Goal: Task Accomplishment & Management: Use online tool/utility

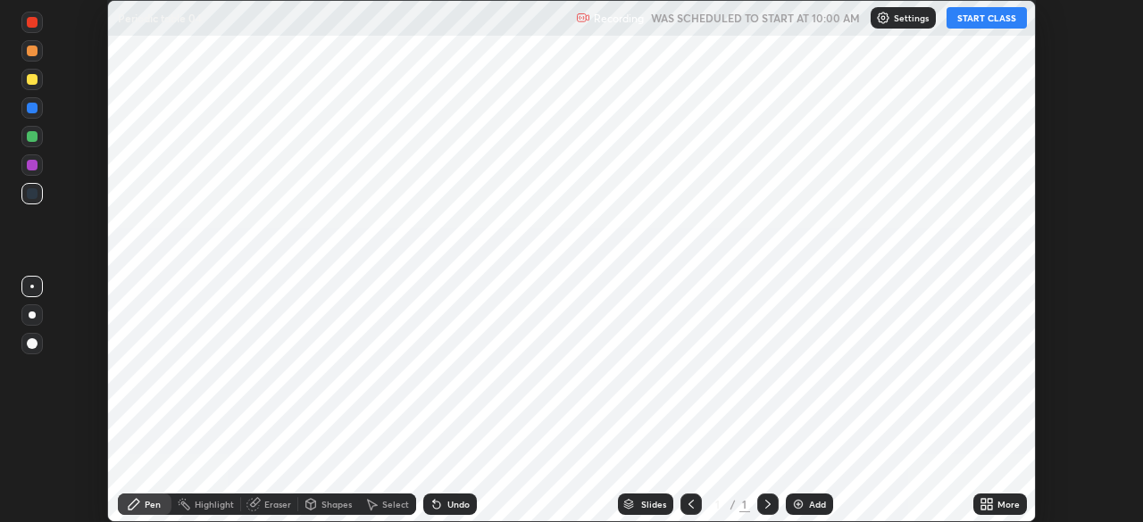
scroll to position [522, 1143]
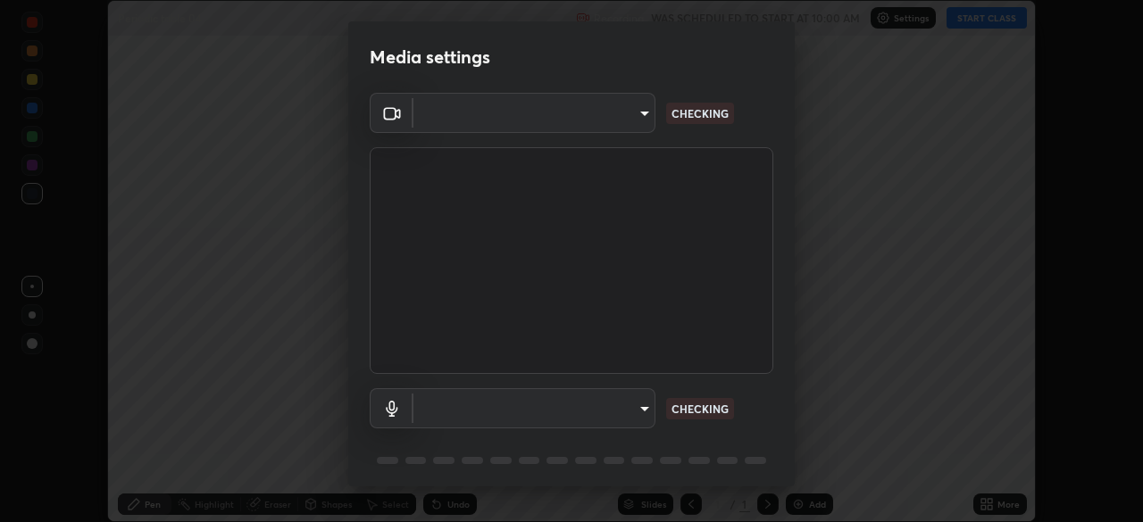
type input "f9c9e40c1fdfe5ebbc4e1433fe736b883486ebc84e0c1da292a4ca4c1bdb3432"
type input "default"
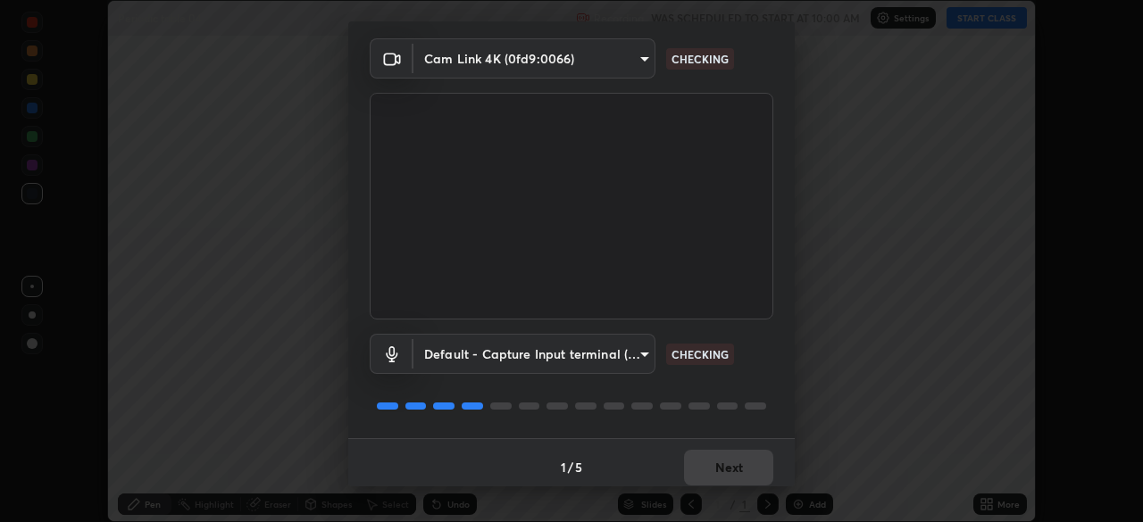
scroll to position [63, 0]
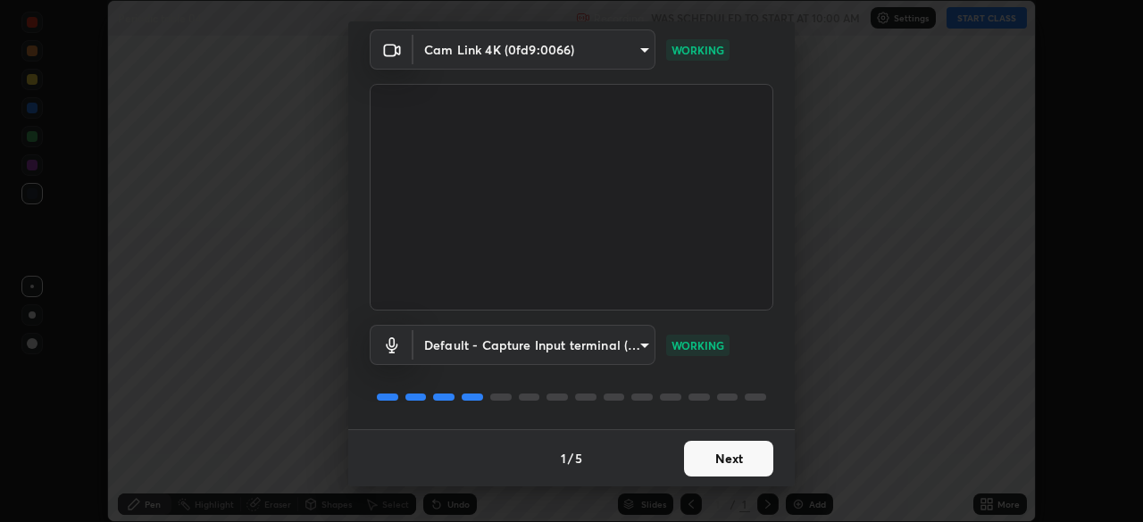
click at [699, 461] on button "Next" at bounding box center [728, 459] width 89 height 36
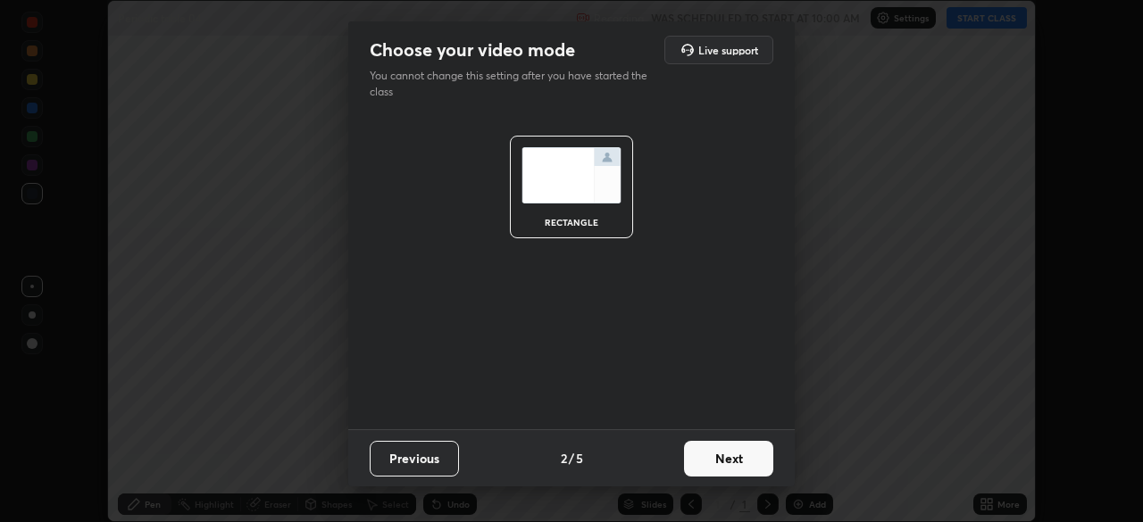
click at [707, 455] on button "Next" at bounding box center [728, 459] width 89 height 36
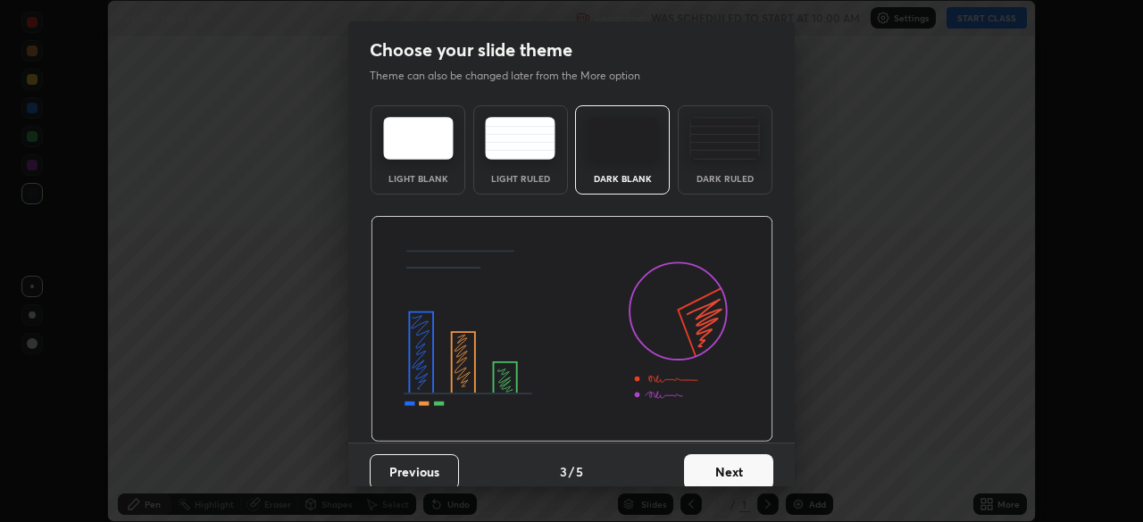
click at [708, 467] on button "Next" at bounding box center [728, 473] width 89 height 36
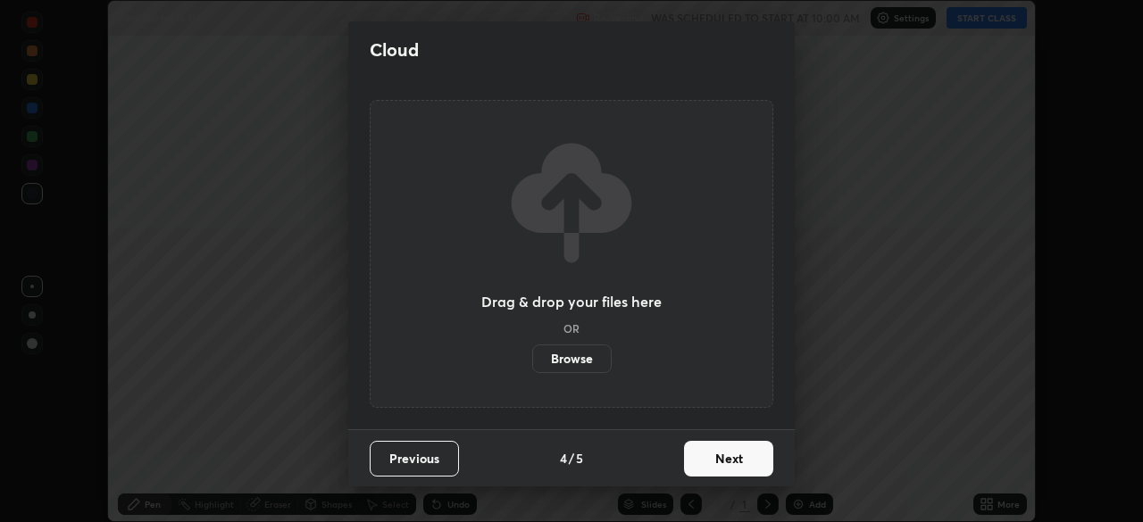
click at [712, 457] on button "Next" at bounding box center [728, 459] width 89 height 36
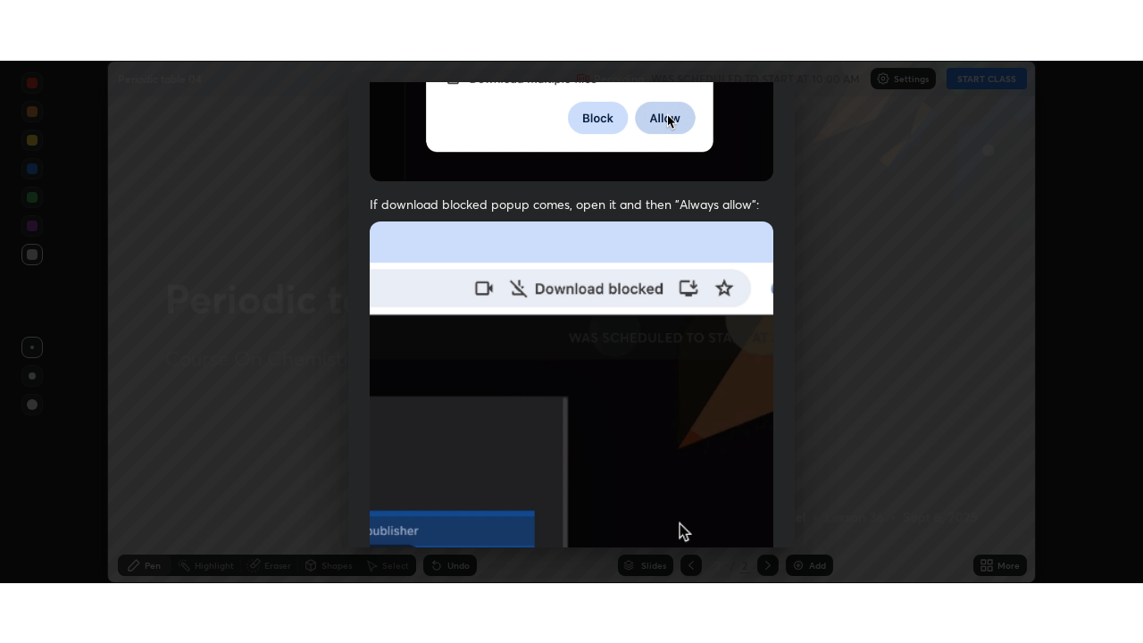
scroll to position [428, 0]
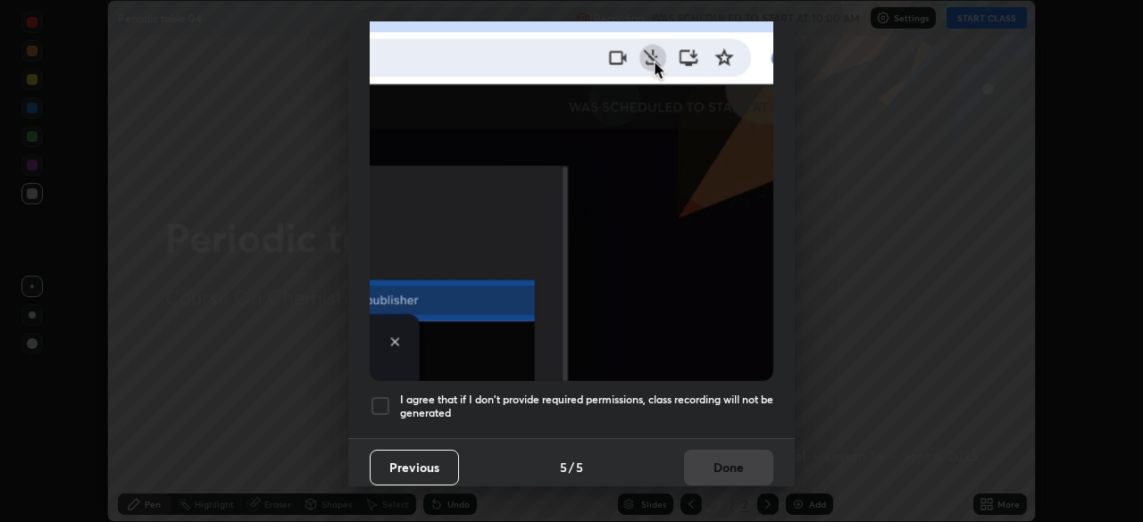
click at [380, 396] on div at bounding box center [380, 406] width 21 height 21
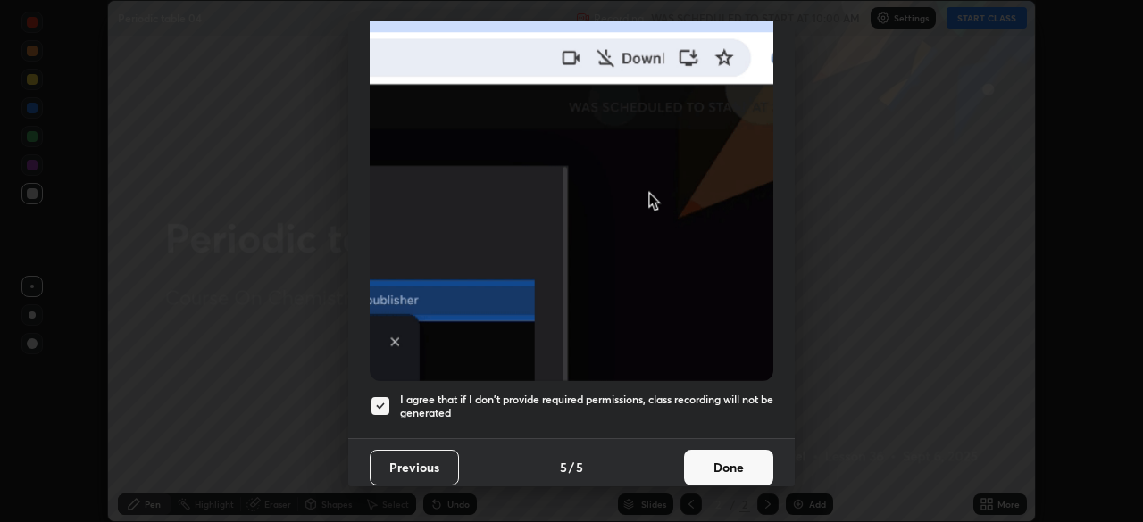
click at [705, 453] on button "Done" at bounding box center [728, 468] width 89 height 36
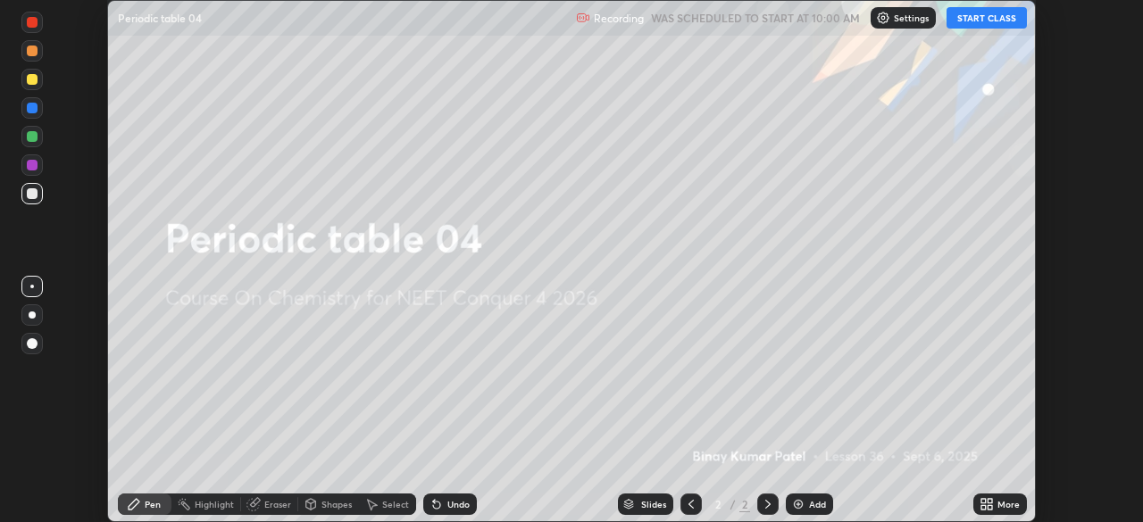
click at [982, 500] on icon at bounding box center [983, 501] width 4 height 4
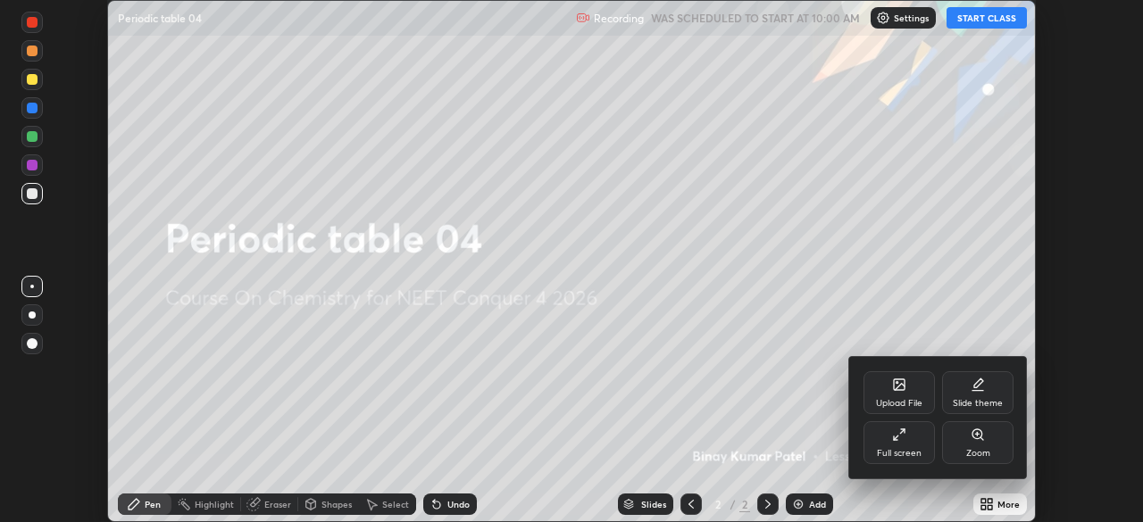
click at [893, 443] on div "Full screen" at bounding box center [898, 442] width 71 height 43
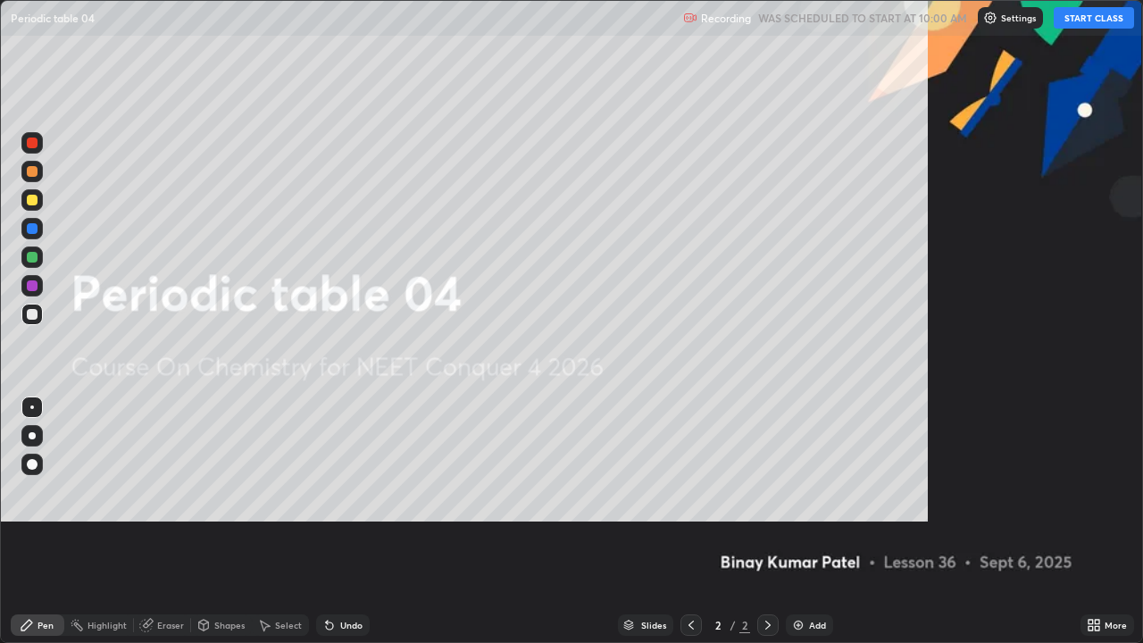
scroll to position [643, 1143]
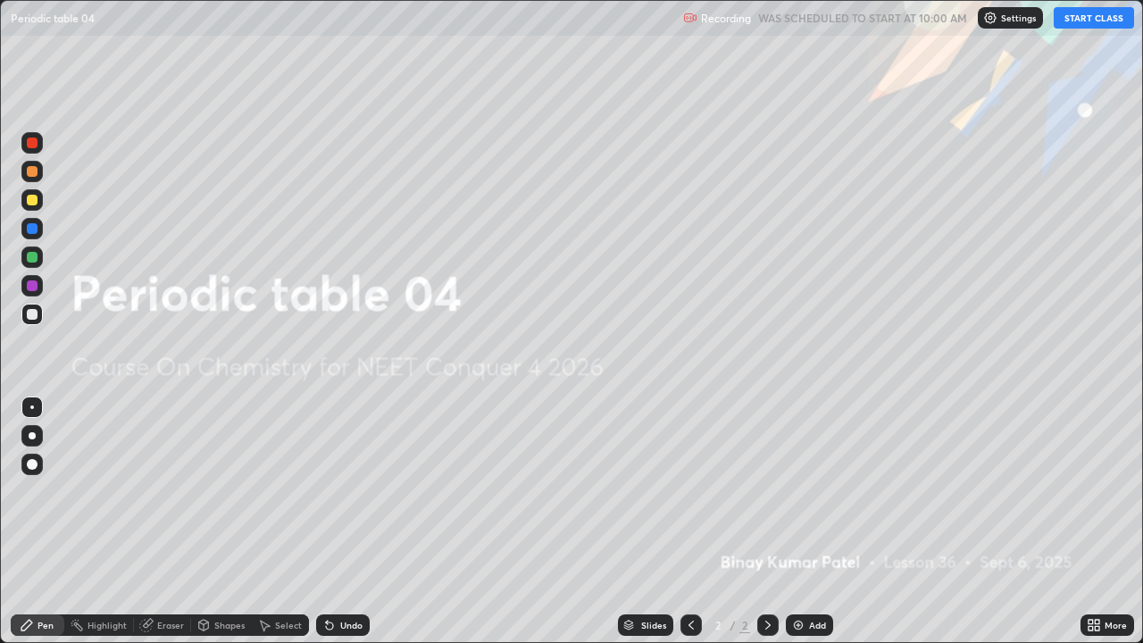
click at [796, 521] on img at bounding box center [798, 625] width 14 height 14
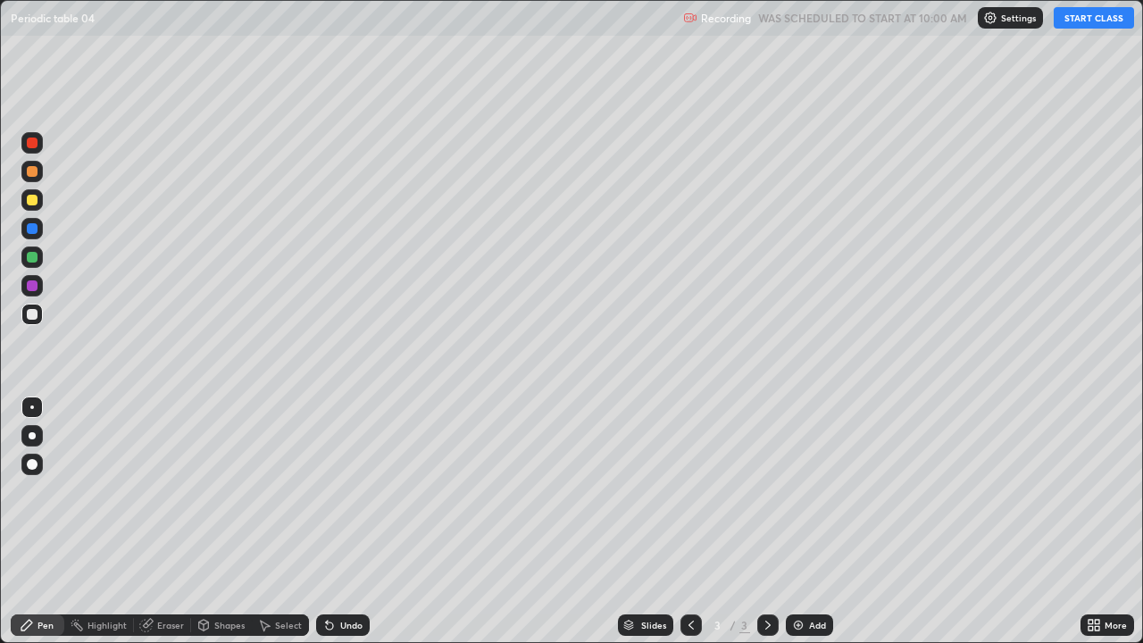
click at [1074, 21] on button "START CLASS" at bounding box center [1094, 17] width 80 height 21
click at [31, 464] on div at bounding box center [32, 464] width 11 height 11
click at [30, 203] on div at bounding box center [32, 200] width 11 height 11
click at [215, 521] on div "Shapes" at bounding box center [229, 625] width 30 height 9
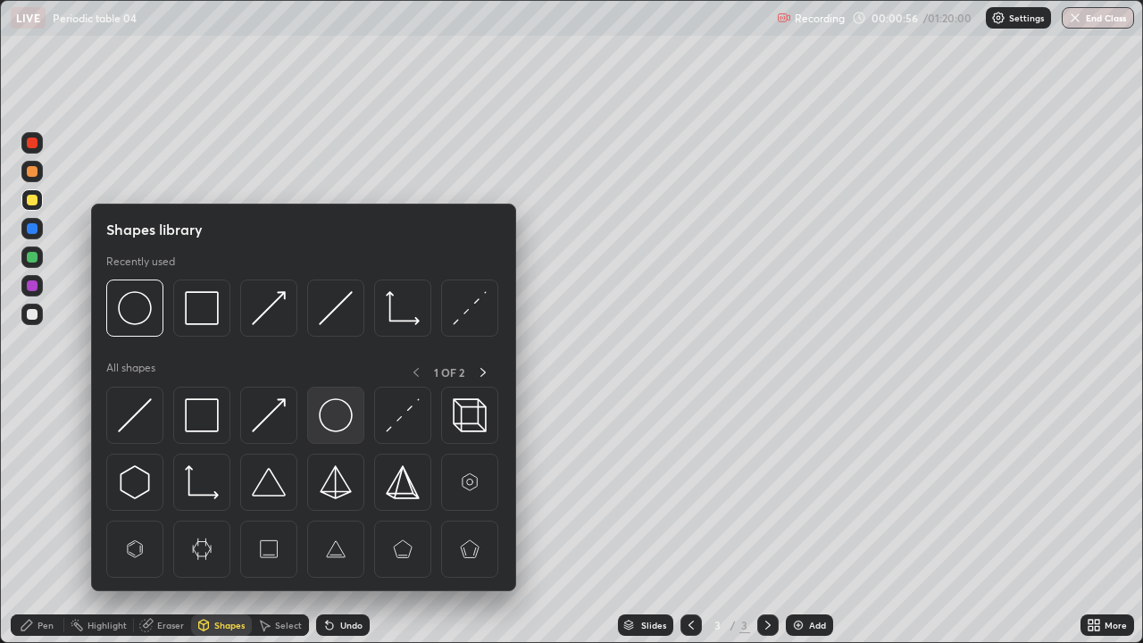
click at [327, 422] on img at bounding box center [336, 415] width 34 height 34
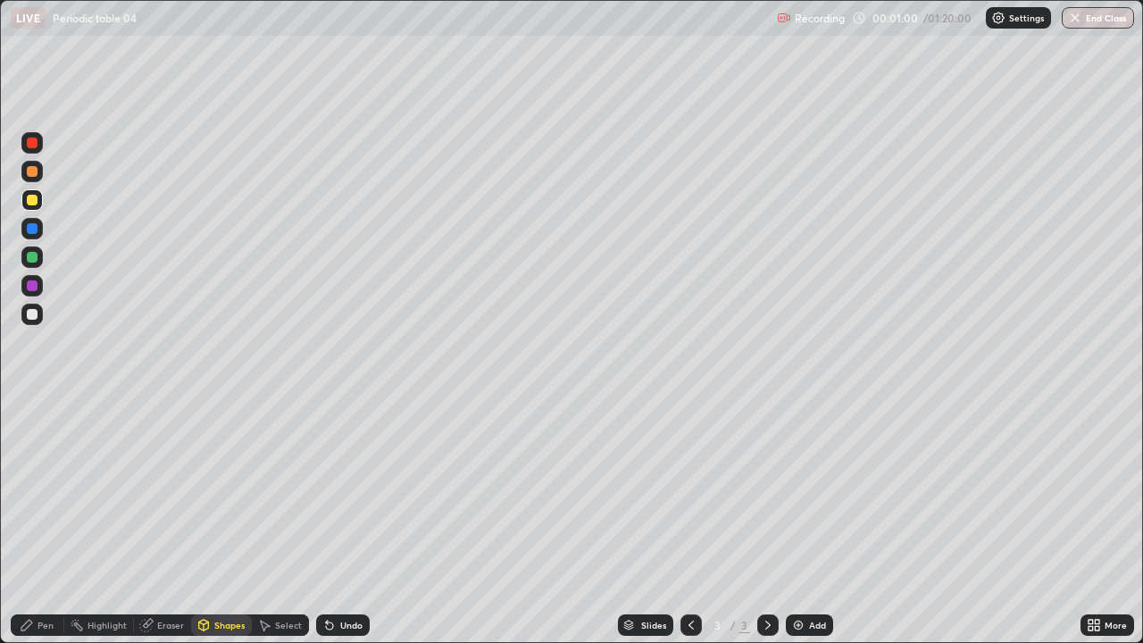
click at [275, 521] on div "Select" at bounding box center [288, 625] width 27 height 9
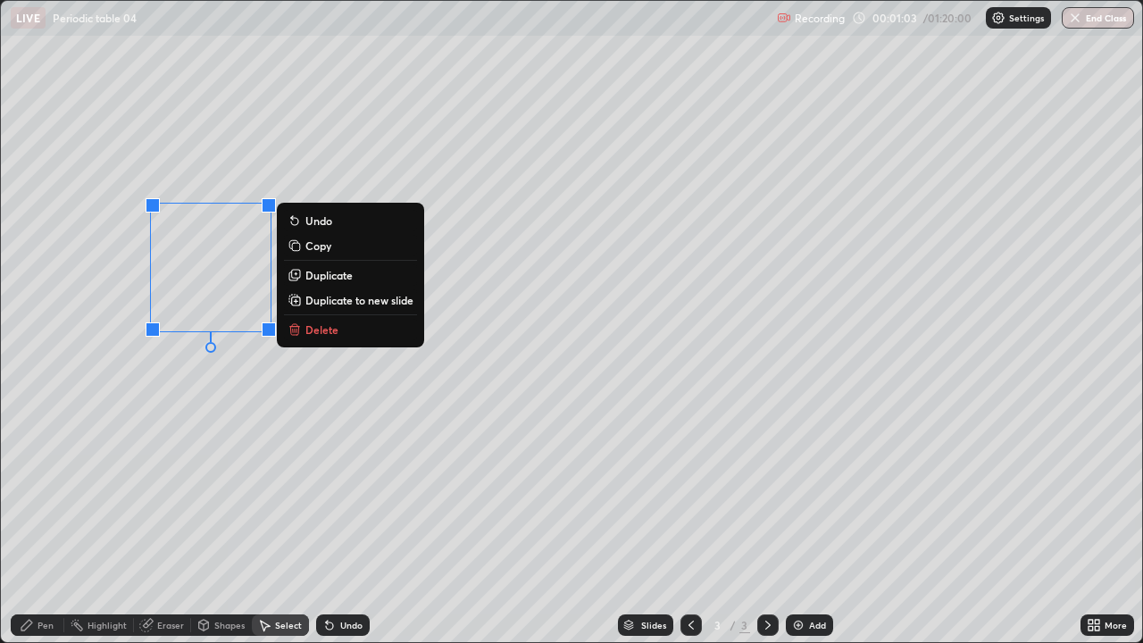
click at [315, 276] on p "Duplicate" at bounding box center [328, 275] width 47 height 14
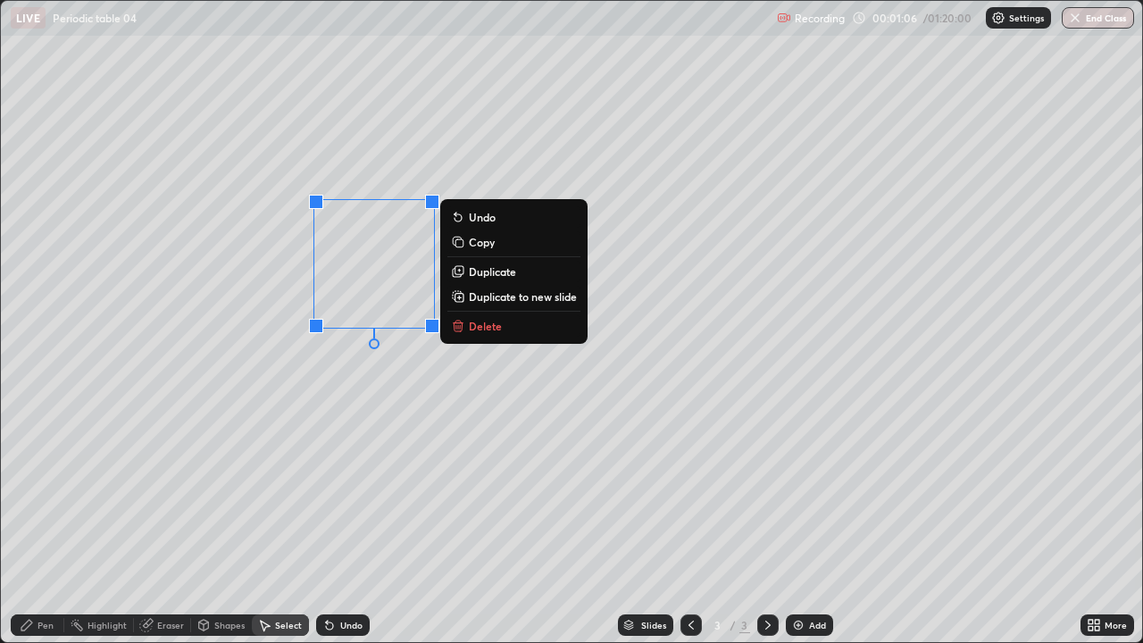
click at [320, 446] on div "0 ° Undo Copy Duplicate Duplicate to new slide Delete" at bounding box center [571, 321] width 1141 height 641
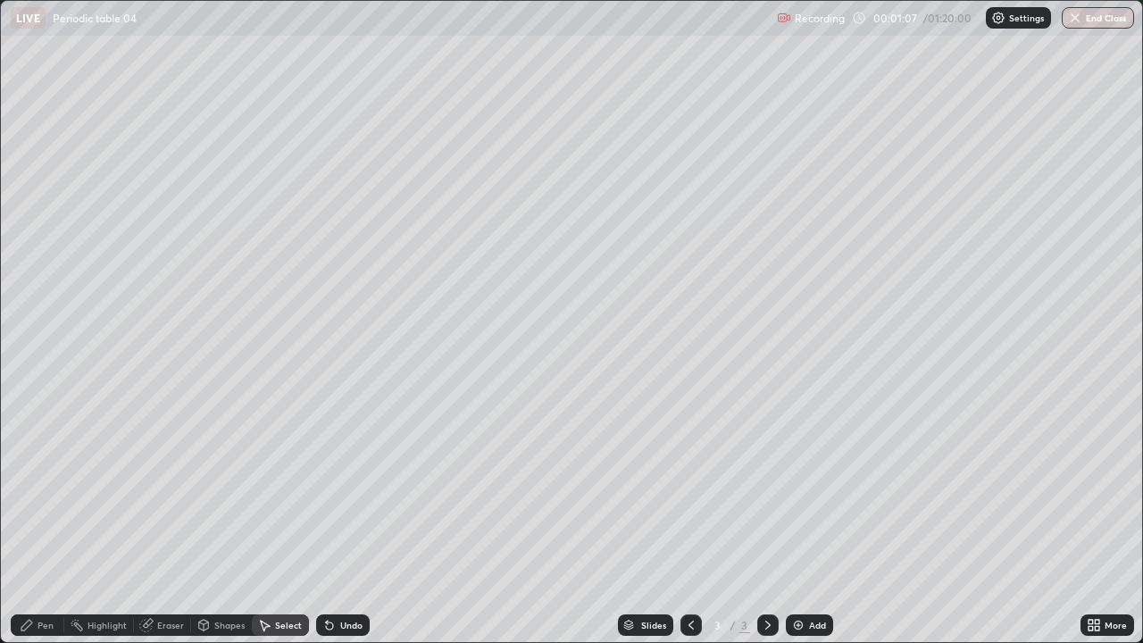
click at [41, 521] on div "Pen" at bounding box center [46, 625] width 16 height 9
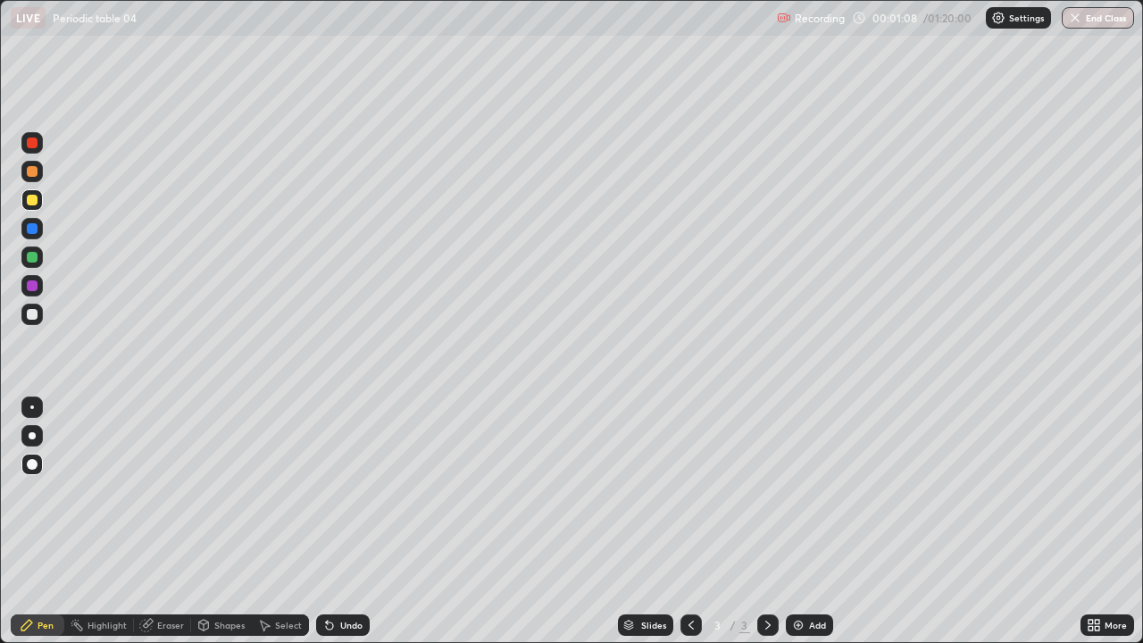
click at [31, 314] on div at bounding box center [32, 314] width 11 height 11
click at [287, 521] on div "Select" at bounding box center [288, 625] width 27 height 9
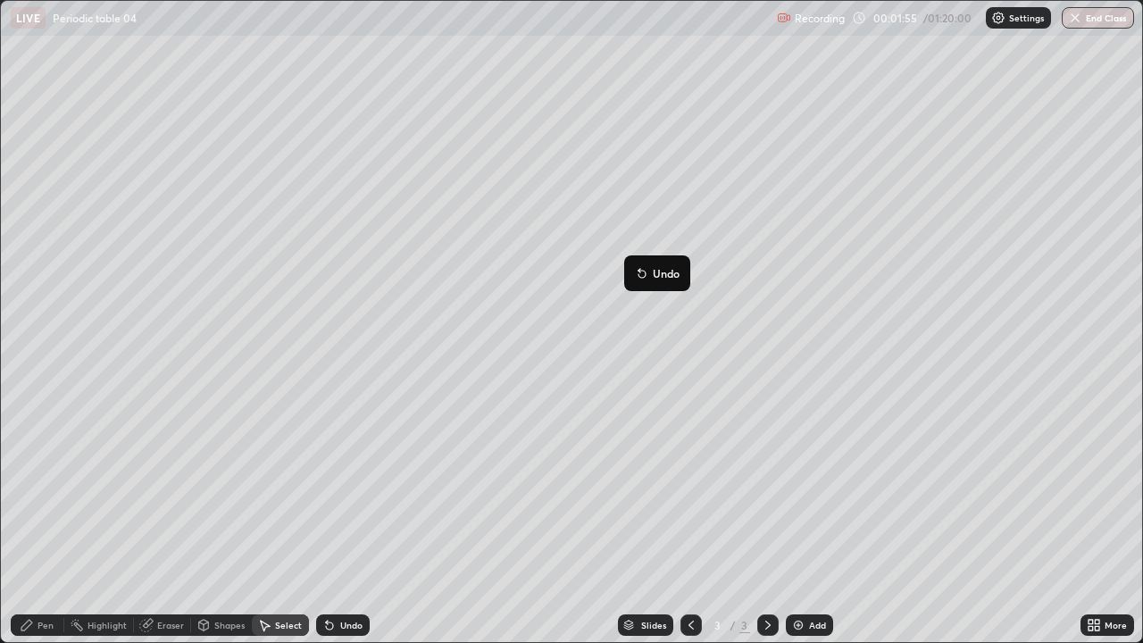
click at [626, 311] on div "0 ° Undo Copy Duplicate Duplicate to new slide Delete" at bounding box center [571, 321] width 1141 height 641
click at [234, 521] on div "Shapes" at bounding box center [229, 625] width 30 height 9
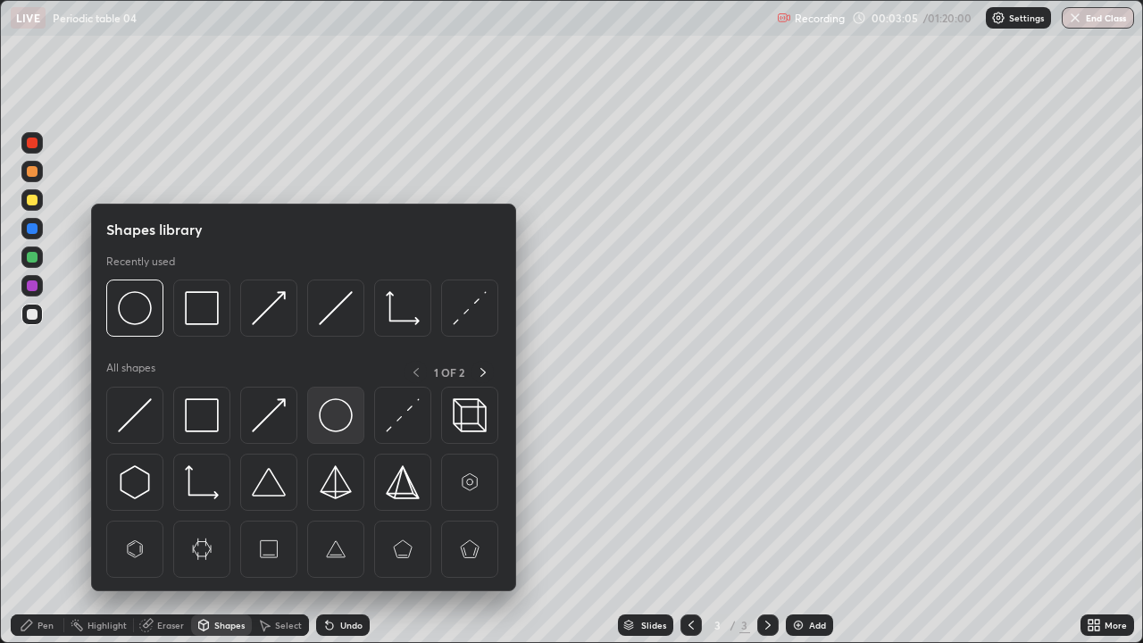
click at [338, 422] on img at bounding box center [336, 415] width 34 height 34
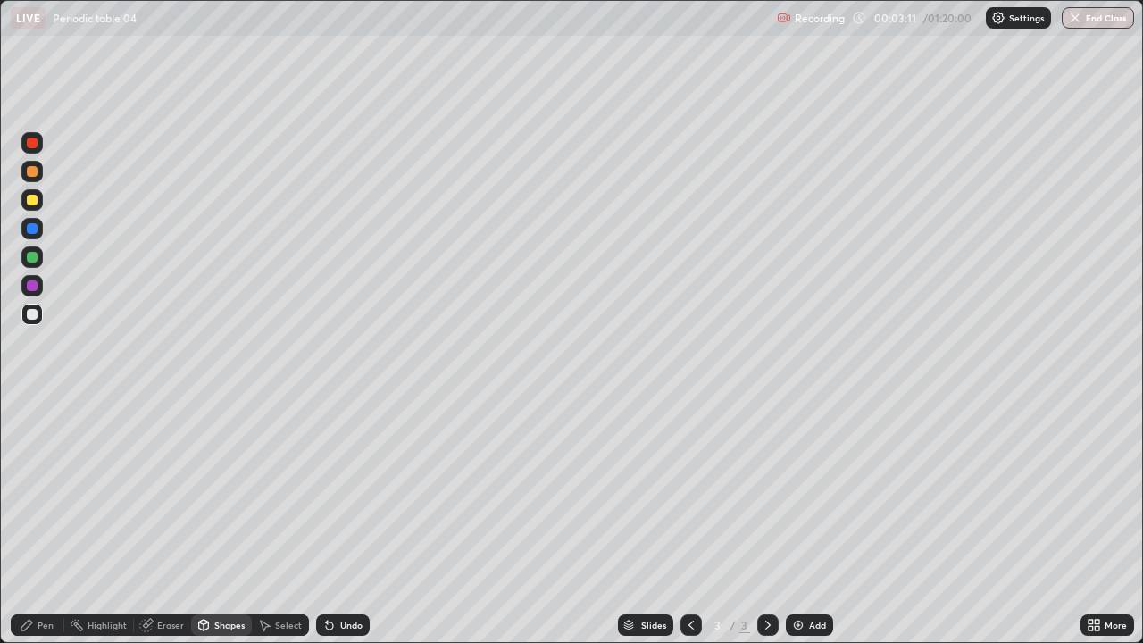
click at [289, 521] on div "Select" at bounding box center [288, 625] width 27 height 9
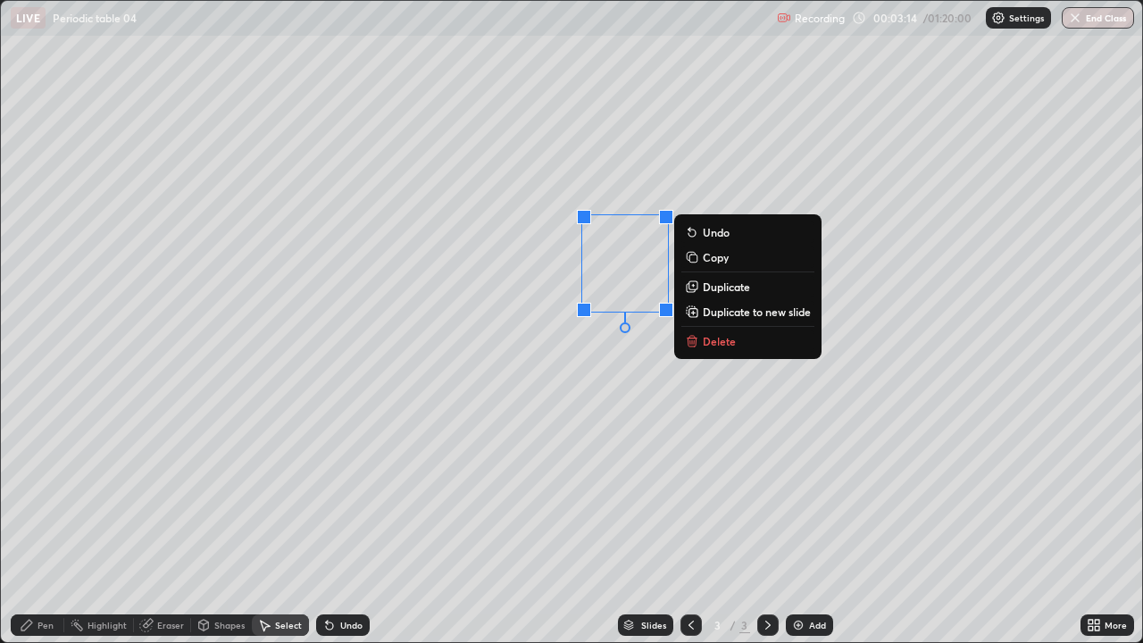
click at [730, 290] on p "Duplicate" at bounding box center [726, 286] width 47 height 14
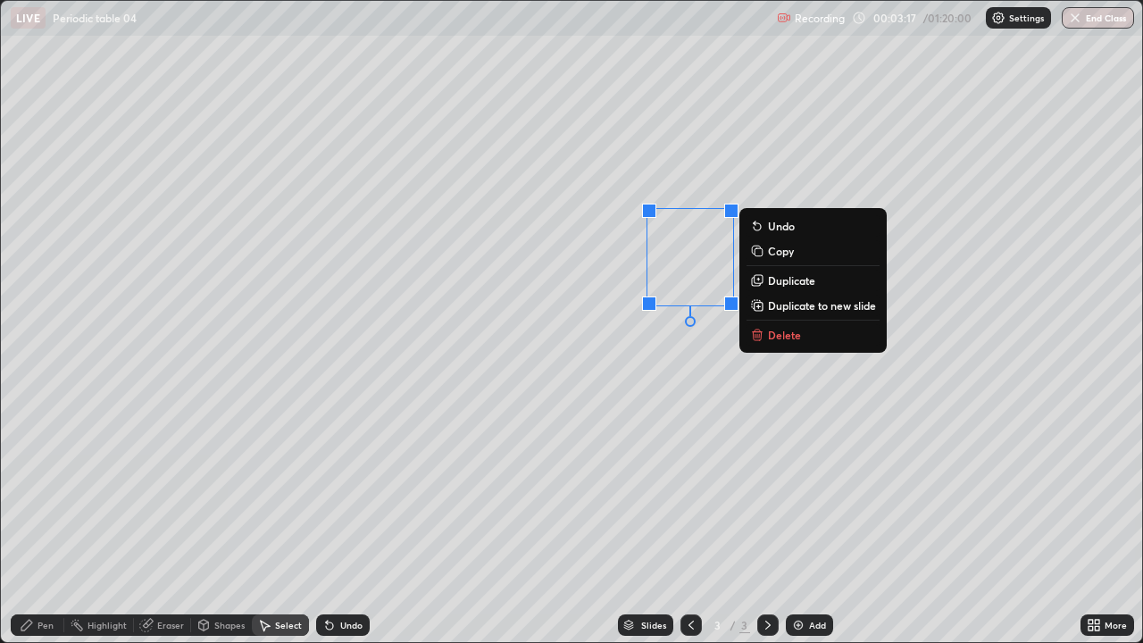
click at [673, 394] on div "0 ° Undo Copy Duplicate Duplicate to new slide Delete" at bounding box center [571, 321] width 1141 height 641
click at [789, 281] on p "Duplicate" at bounding box center [791, 280] width 47 height 14
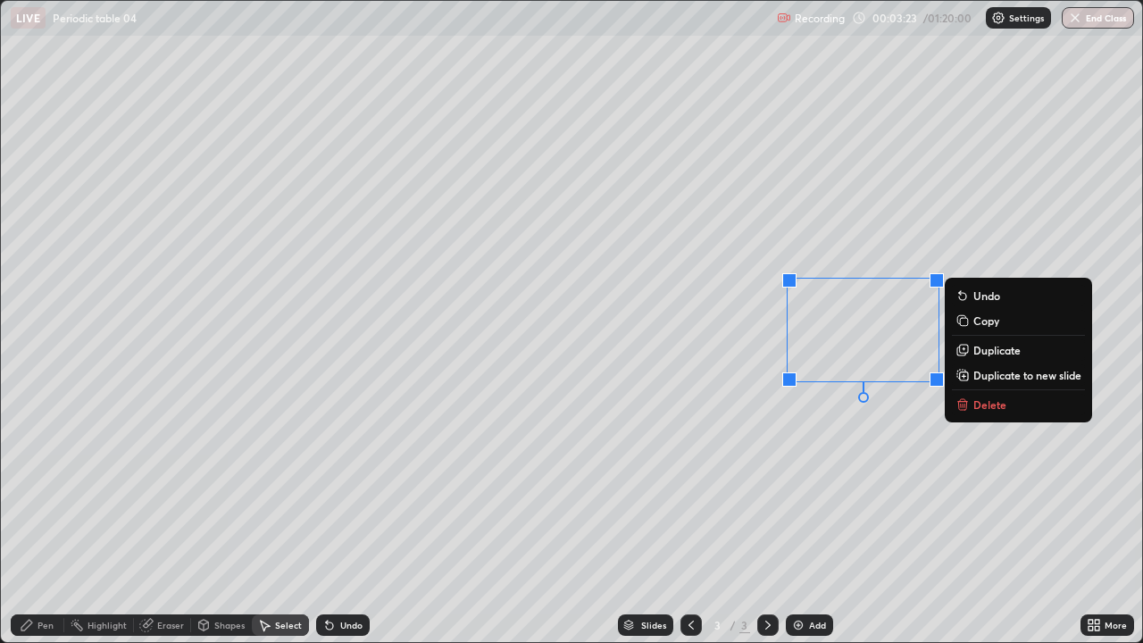
click at [804, 447] on div "0 ° Undo Copy Duplicate Duplicate to new slide Delete" at bounding box center [571, 321] width 1141 height 641
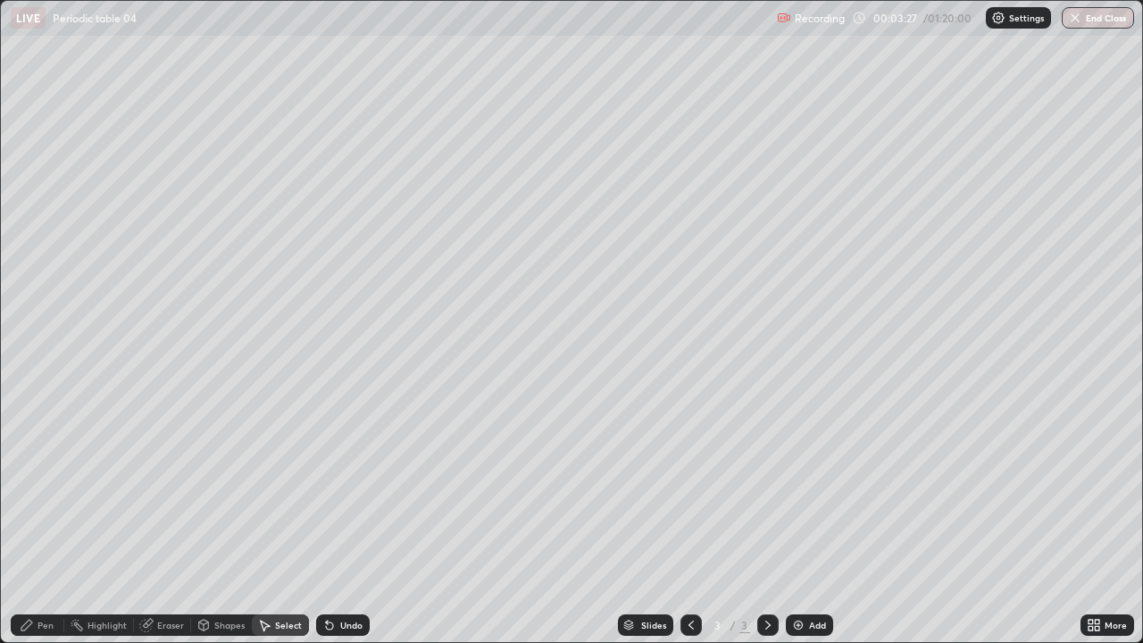
click at [40, 521] on div "Pen" at bounding box center [38, 624] width 54 height 21
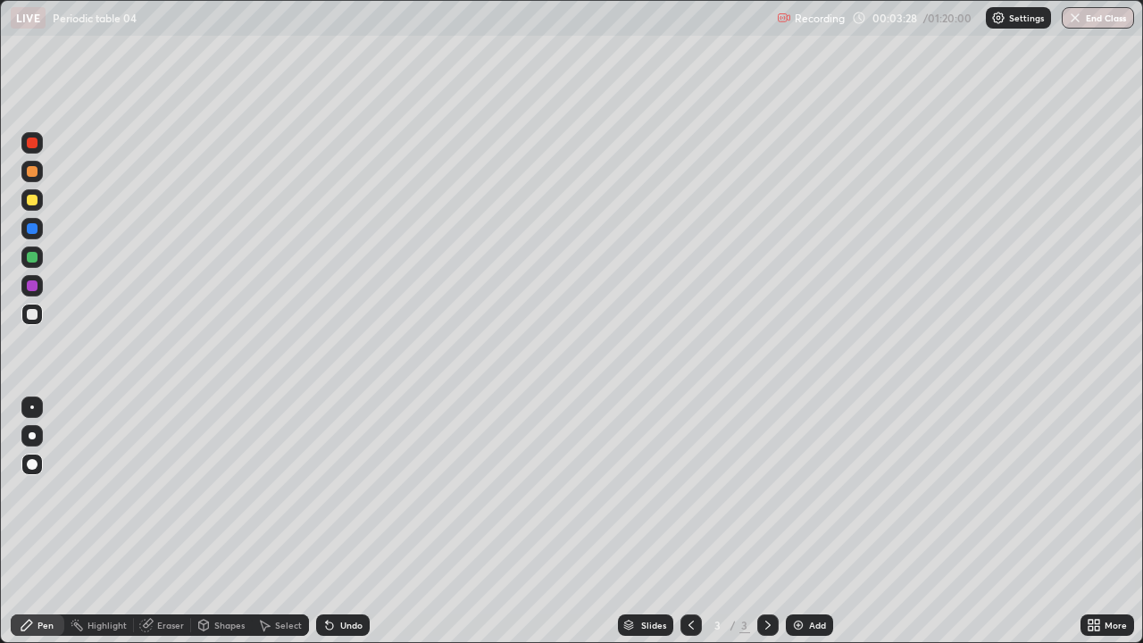
click at [29, 201] on div at bounding box center [32, 200] width 11 height 11
click at [31, 256] on div at bounding box center [32, 257] width 11 height 11
click at [791, 521] on img at bounding box center [798, 625] width 14 height 14
click at [34, 202] on div at bounding box center [32, 200] width 11 height 11
click at [34, 316] on div at bounding box center [32, 314] width 11 height 11
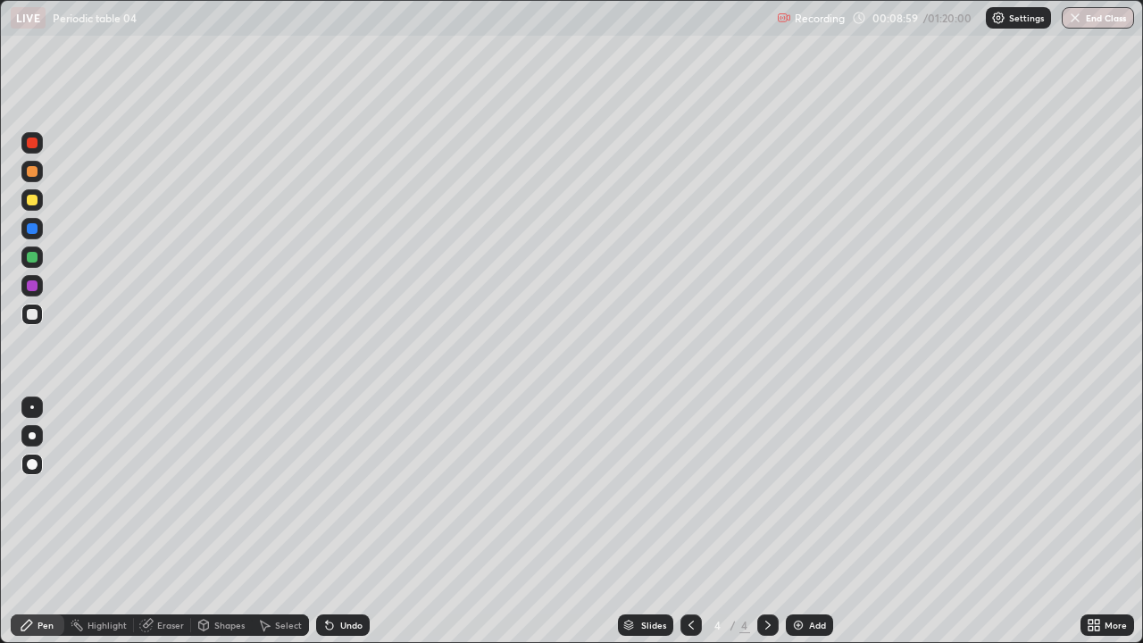
click at [31, 257] on div at bounding box center [32, 257] width 11 height 11
click at [34, 202] on div at bounding box center [32, 200] width 11 height 11
click at [763, 521] on icon at bounding box center [768, 625] width 14 height 14
click at [797, 521] on img at bounding box center [798, 625] width 14 height 14
click at [28, 260] on div at bounding box center [32, 257] width 11 height 11
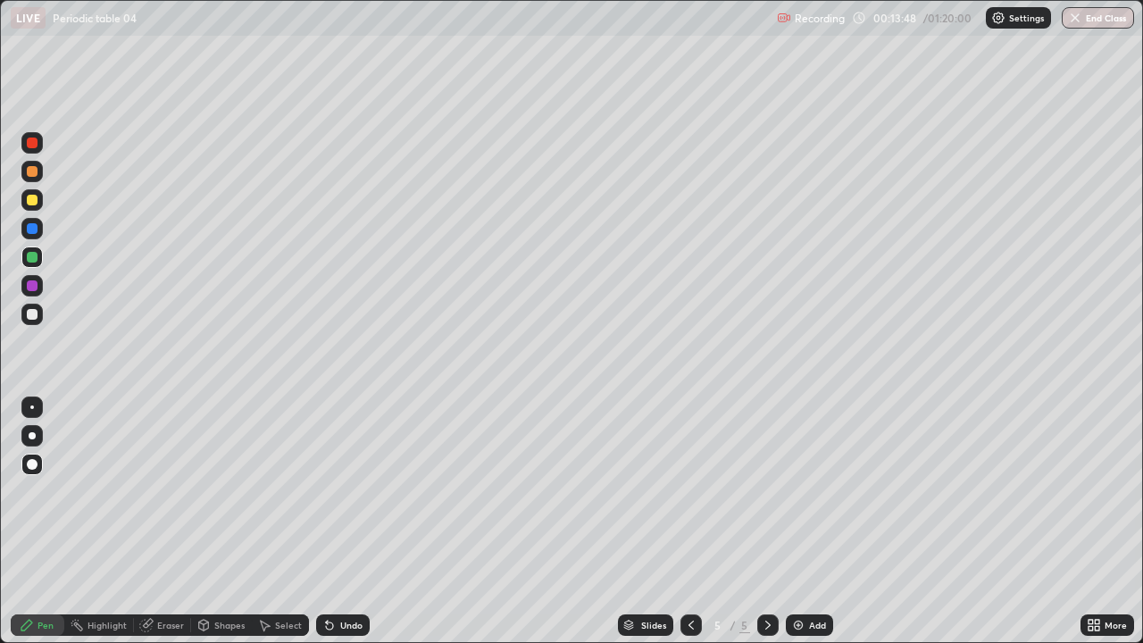
click at [30, 316] on div at bounding box center [32, 314] width 11 height 11
click at [30, 254] on div at bounding box center [32, 257] width 11 height 11
click at [31, 311] on div at bounding box center [32, 314] width 11 height 11
click at [797, 521] on img at bounding box center [798, 625] width 14 height 14
click at [32, 204] on div at bounding box center [32, 200] width 11 height 11
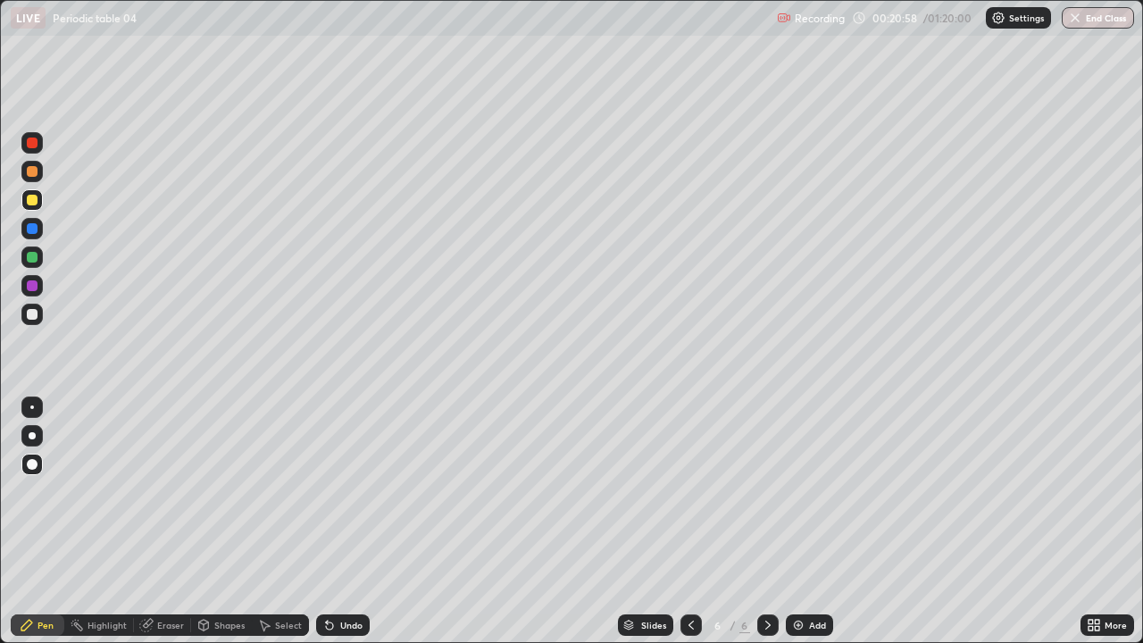
click at [347, 521] on div "Undo" at bounding box center [343, 624] width 54 height 21
click at [796, 521] on img at bounding box center [798, 625] width 14 height 14
click at [33, 256] on div at bounding box center [32, 257] width 11 height 11
click at [793, 521] on img at bounding box center [798, 625] width 14 height 14
click at [33, 313] on div at bounding box center [32, 314] width 11 height 11
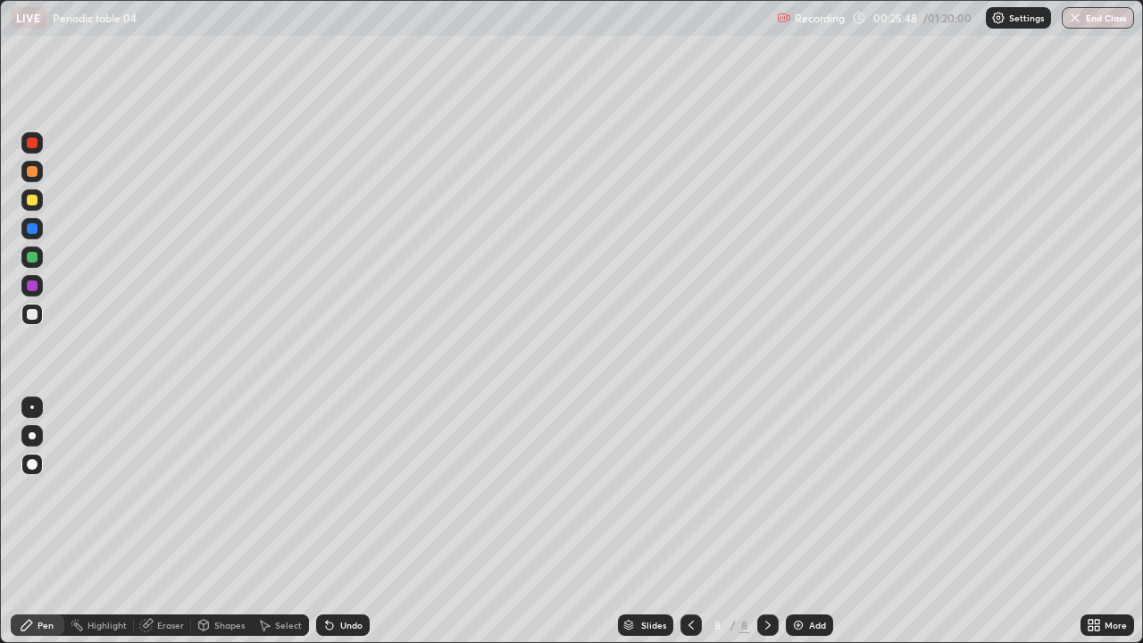
click at [31, 253] on div at bounding box center [32, 257] width 11 height 11
click at [30, 199] on div at bounding box center [32, 200] width 11 height 11
click at [31, 317] on div at bounding box center [32, 314] width 11 height 11
click at [218, 521] on div "Shapes" at bounding box center [229, 625] width 30 height 9
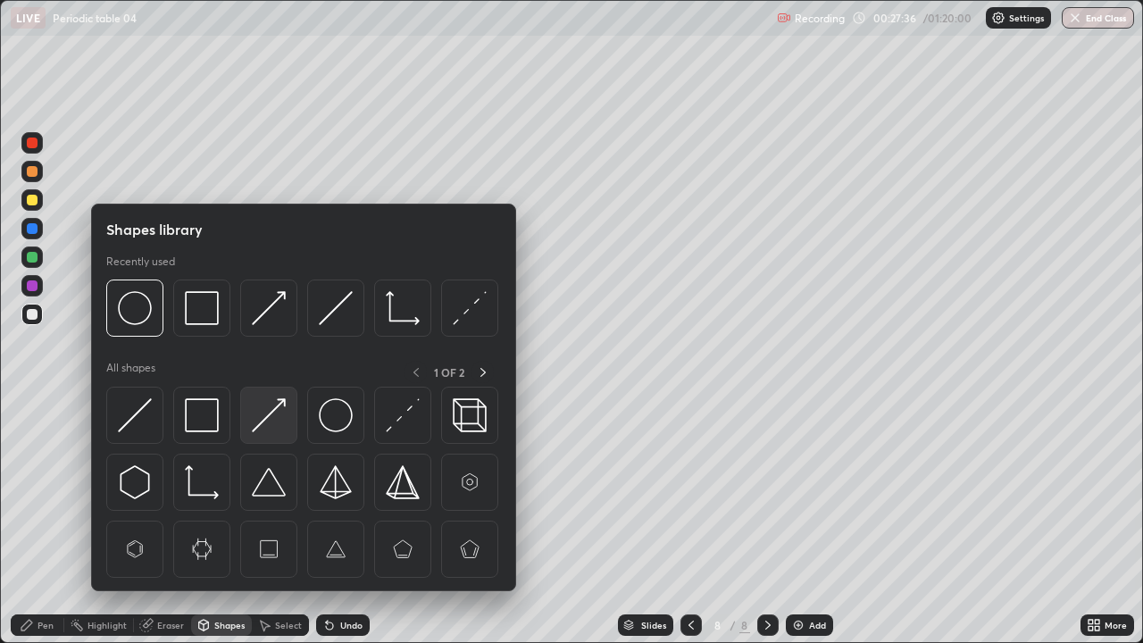
click at [263, 416] on img at bounding box center [269, 415] width 34 height 34
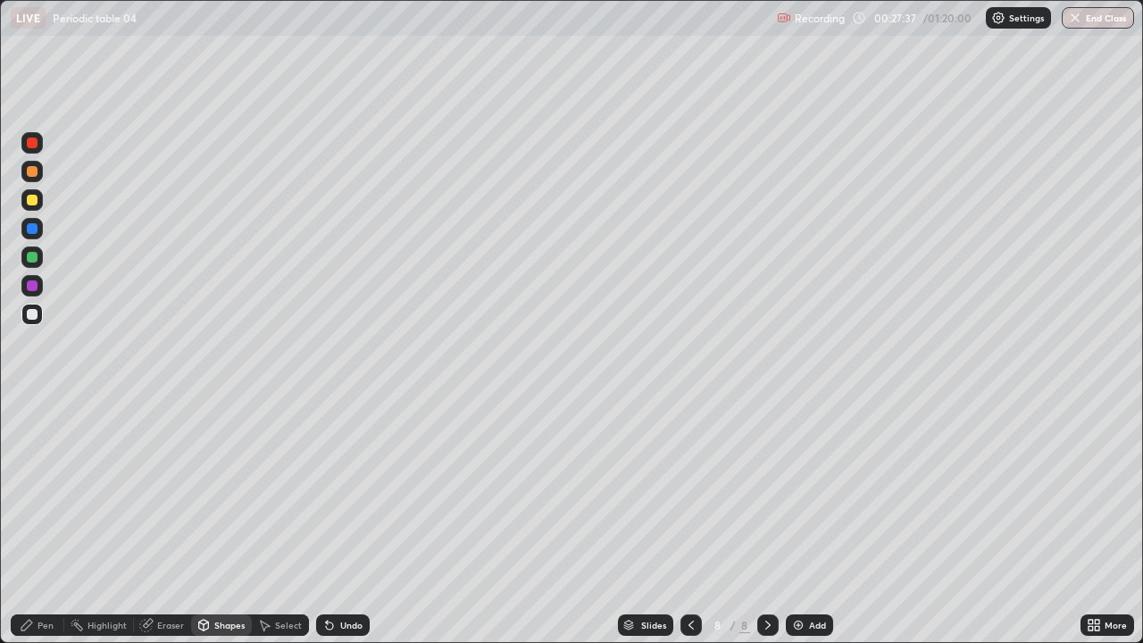
click at [32, 258] on div at bounding box center [32, 257] width 11 height 11
click at [31, 230] on div at bounding box center [32, 228] width 11 height 11
click at [38, 521] on div "Pen" at bounding box center [46, 625] width 16 height 9
click at [34, 173] on div at bounding box center [32, 171] width 11 height 11
click at [791, 521] on img at bounding box center [798, 625] width 14 height 14
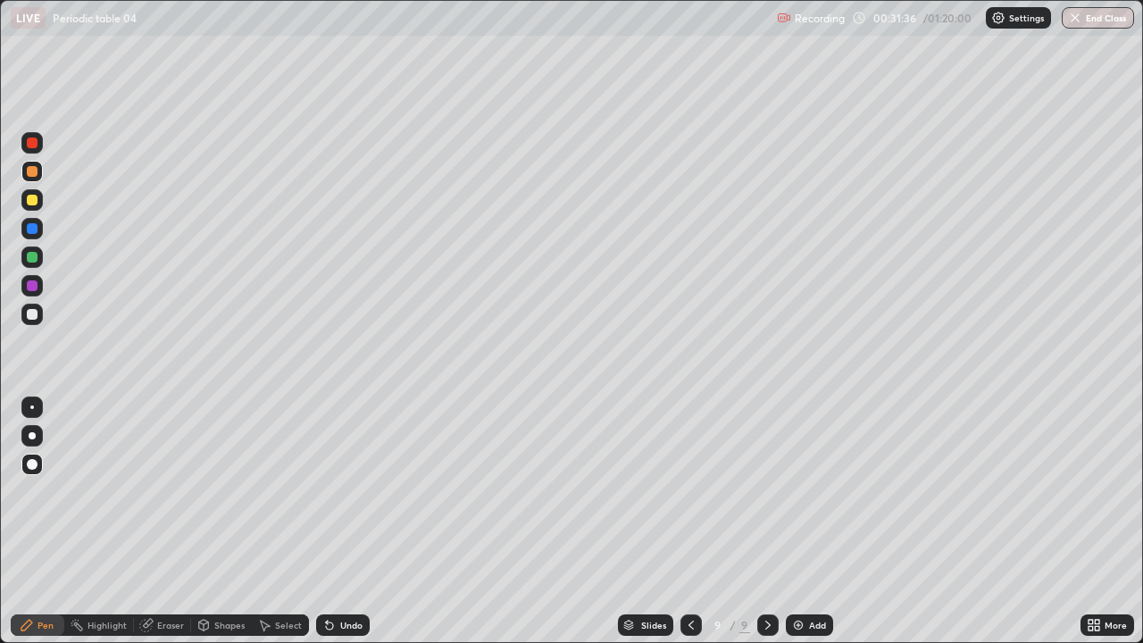
click at [34, 202] on div at bounding box center [32, 200] width 11 height 11
click at [35, 315] on div at bounding box center [32, 314] width 11 height 11
click at [159, 521] on div "Eraser" at bounding box center [170, 625] width 27 height 9
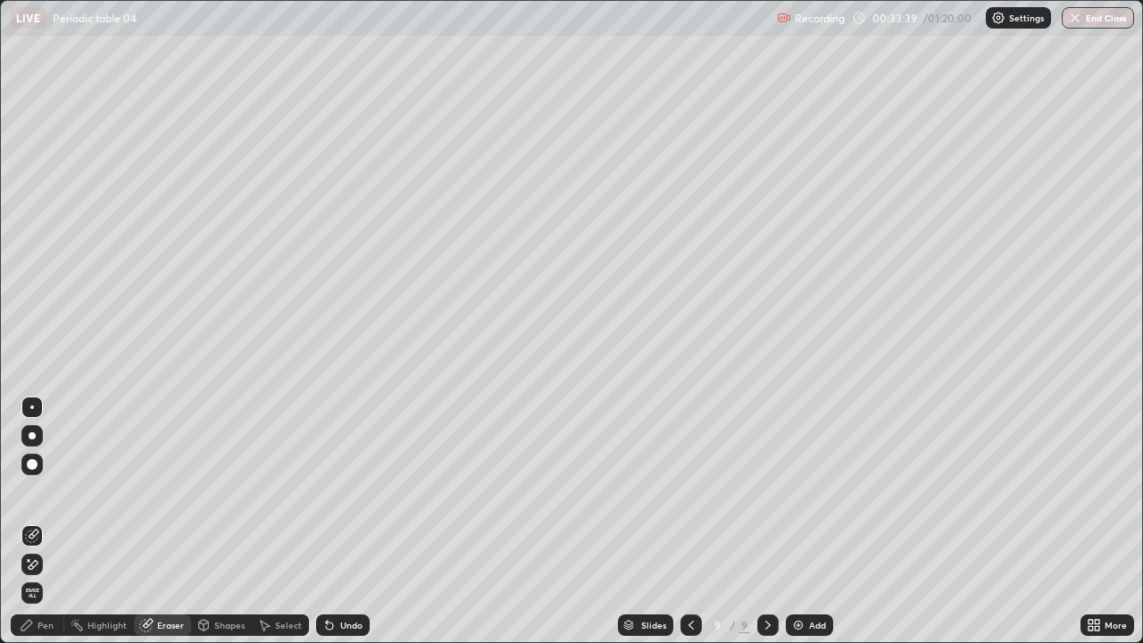
click at [31, 521] on icon at bounding box center [26, 625] width 11 height 11
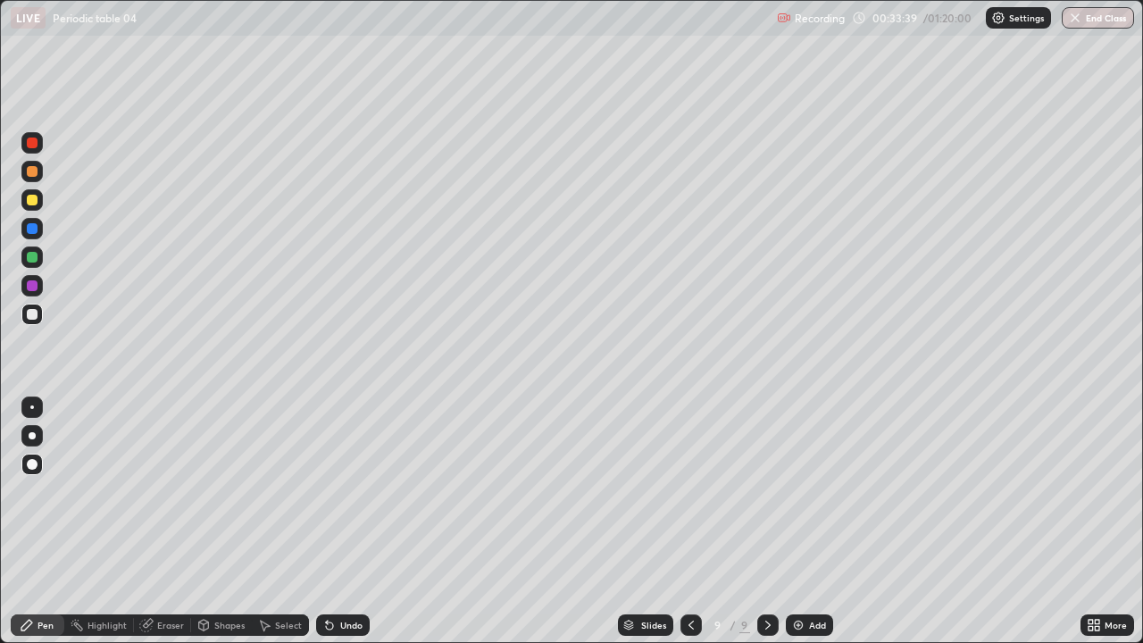
click at [31, 204] on div at bounding box center [32, 200] width 11 height 11
click at [30, 316] on div at bounding box center [32, 314] width 11 height 11
click at [27, 257] on div at bounding box center [32, 257] width 11 height 11
click at [328, 521] on icon at bounding box center [329, 625] width 7 height 7
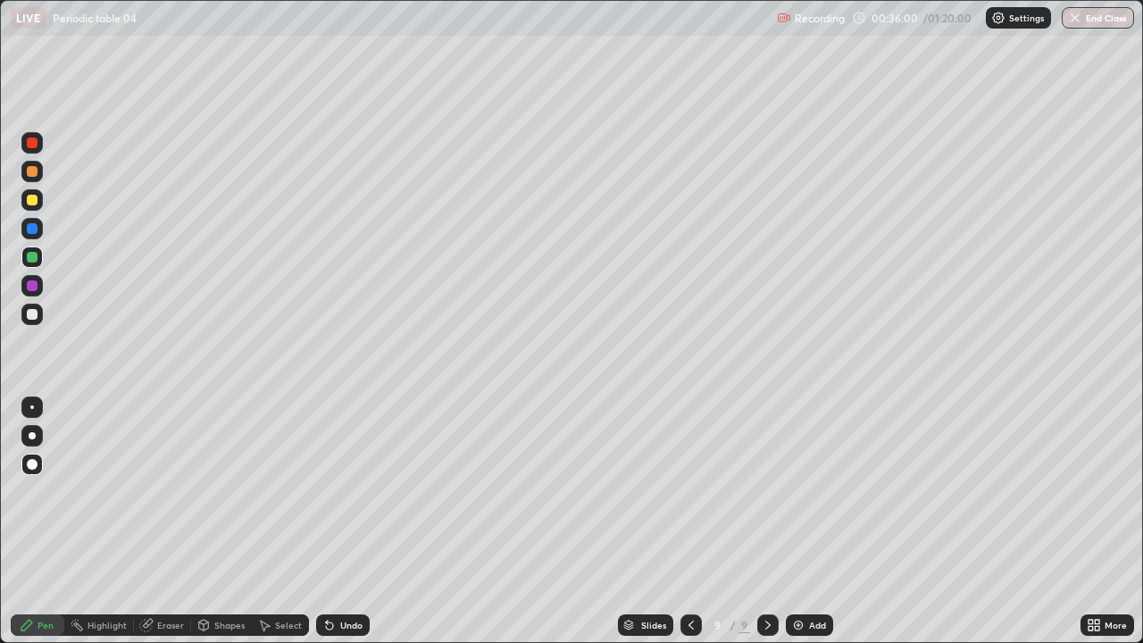
click at [327, 521] on icon at bounding box center [329, 625] width 14 height 14
click at [328, 521] on icon at bounding box center [329, 625] width 14 height 14
click at [324, 521] on div "Undo" at bounding box center [339, 625] width 61 height 36
click at [319, 521] on div "Undo" at bounding box center [339, 625] width 61 height 36
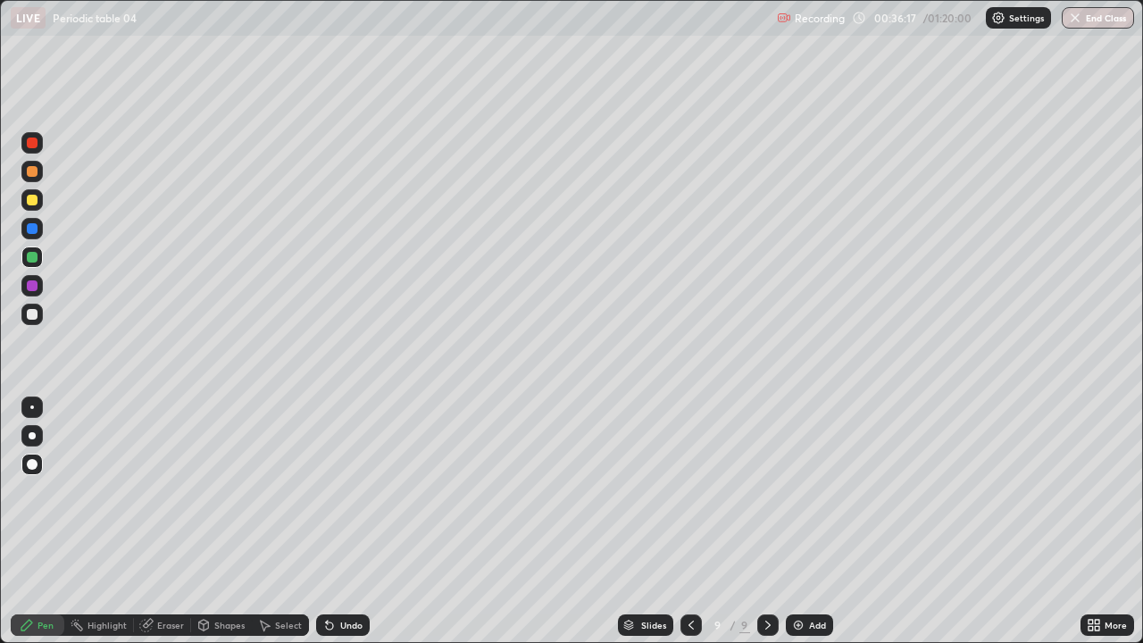
click at [319, 521] on div "Undo" at bounding box center [339, 625] width 61 height 36
click at [323, 521] on icon at bounding box center [329, 625] width 14 height 14
click at [324, 521] on div "Undo" at bounding box center [343, 624] width 54 height 21
click at [794, 521] on img at bounding box center [798, 625] width 14 height 14
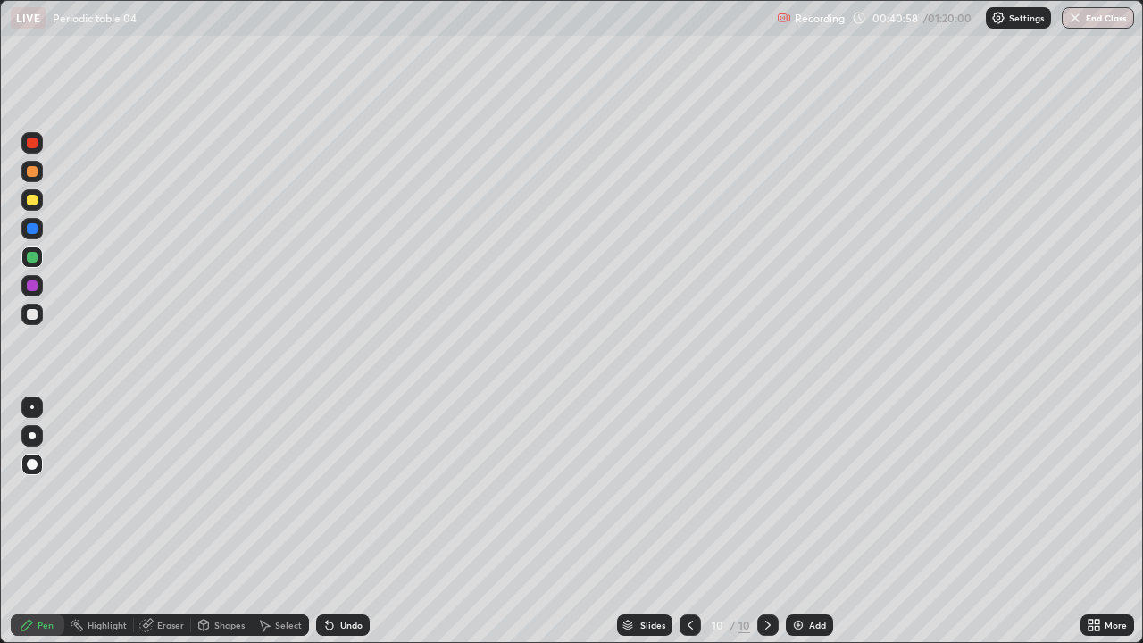
click at [337, 521] on div "Undo" at bounding box center [343, 624] width 54 height 21
click at [31, 198] on div at bounding box center [32, 200] width 11 height 11
click at [351, 521] on div "Undo" at bounding box center [351, 625] width 22 height 9
click at [29, 257] on div at bounding box center [32, 257] width 11 height 11
click at [31, 170] on div at bounding box center [32, 171] width 11 height 11
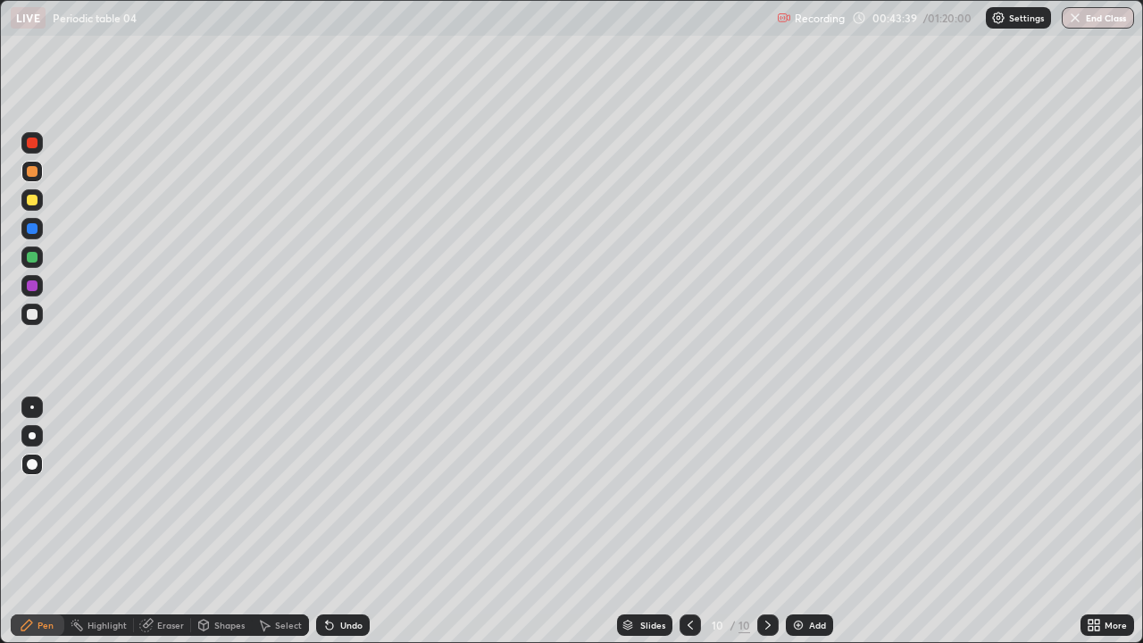
click at [32, 255] on div at bounding box center [32, 257] width 11 height 11
click at [30, 200] on div at bounding box center [32, 200] width 11 height 11
click at [31, 316] on div at bounding box center [32, 314] width 11 height 11
click at [792, 521] on img at bounding box center [798, 625] width 14 height 14
click at [32, 202] on div at bounding box center [32, 200] width 11 height 11
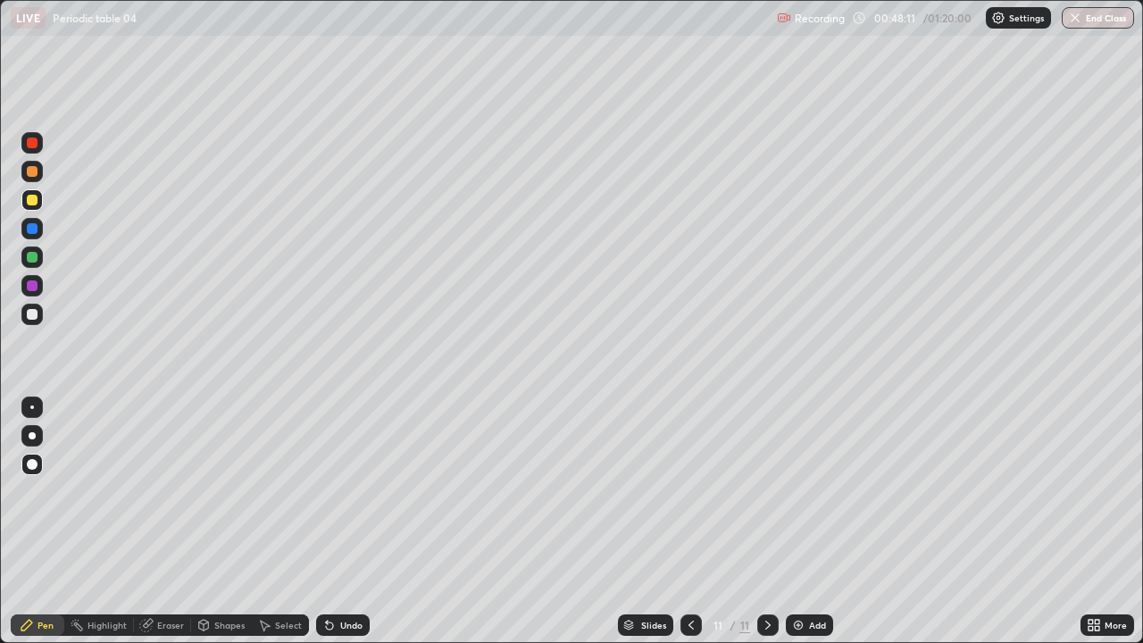
click at [32, 316] on div at bounding box center [32, 314] width 11 height 11
click at [351, 521] on div "Undo" at bounding box center [351, 625] width 22 height 9
click at [338, 521] on div "Undo" at bounding box center [339, 625] width 61 height 36
click at [35, 202] on div at bounding box center [32, 200] width 11 height 11
click at [29, 313] on div at bounding box center [32, 314] width 11 height 11
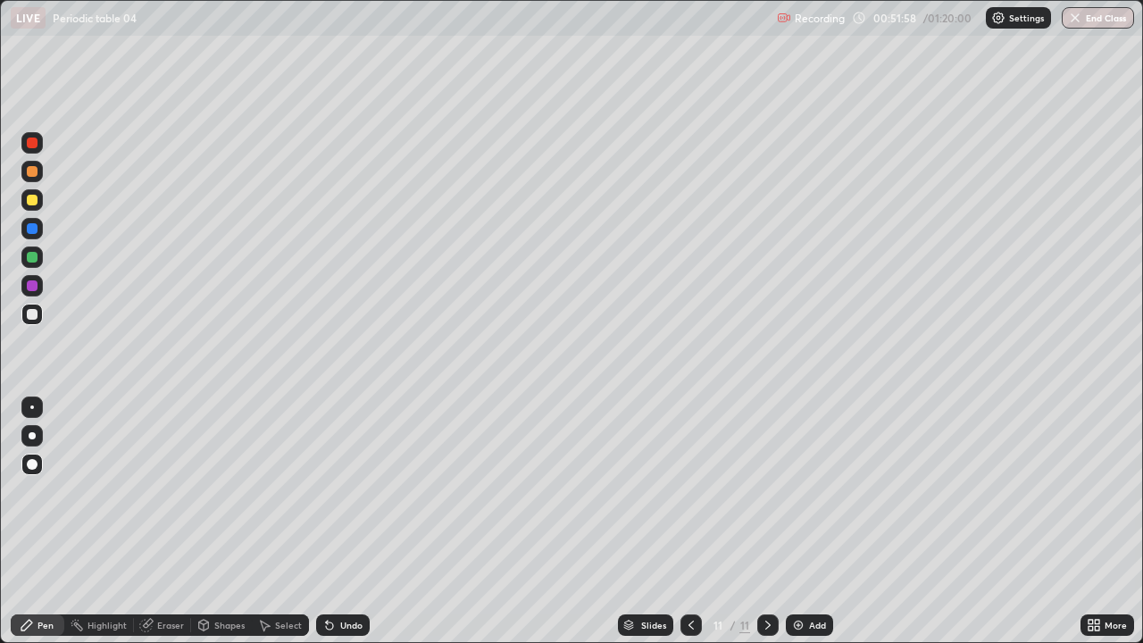
click at [31, 198] on div at bounding box center [32, 200] width 11 height 11
click at [32, 314] on div at bounding box center [32, 314] width 11 height 11
click at [794, 521] on img at bounding box center [798, 625] width 14 height 14
click at [29, 256] on div at bounding box center [32, 257] width 11 height 11
click at [797, 521] on img at bounding box center [798, 625] width 14 height 14
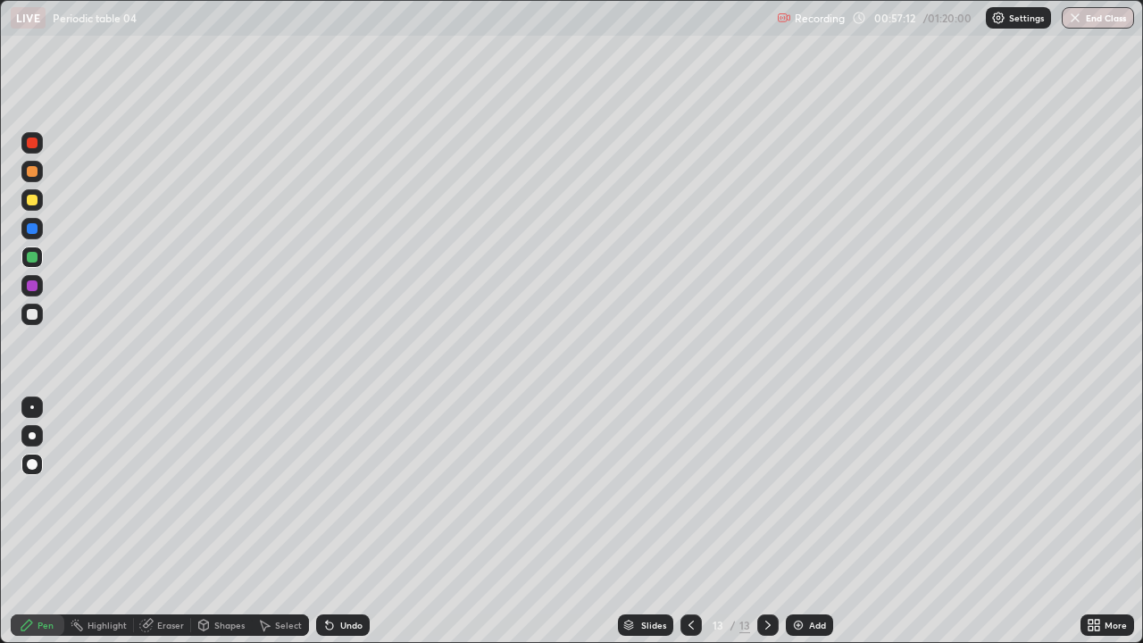
click at [33, 202] on div at bounding box center [32, 200] width 11 height 11
click at [33, 318] on div at bounding box center [32, 314] width 11 height 11
click at [31, 200] on div at bounding box center [32, 200] width 11 height 11
click at [29, 317] on div at bounding box center [32, 314] width 11 height 11
click at [32, 197] on div at bounding box center [32, 200] width 11 height 11
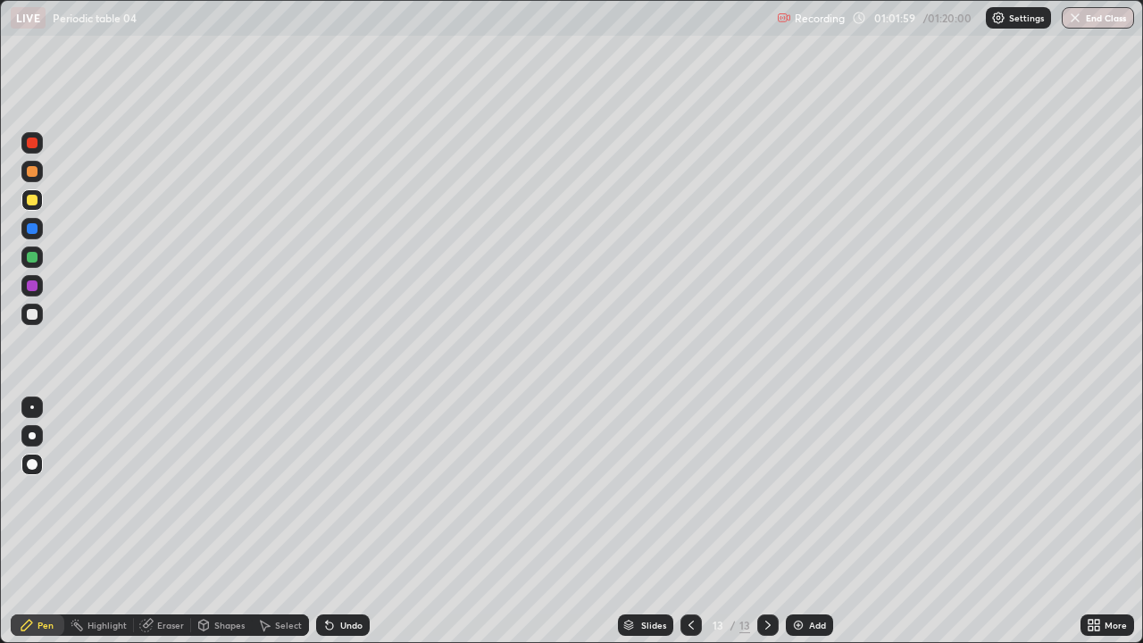
click at [30, 257] on div at bounding box center [32, 257] width 11 height 11
click at [793, 521] on img at bounding box center [798, 625] width 14 height 14
click at [31, 317] on div at bounding box center [32, 314] width 11 height 11
click at [27, 259] on div at bounding box center [32, 257] width 11 height 11
click at [34, 198] on div at bounding box center [32, 200] width 11 height 11
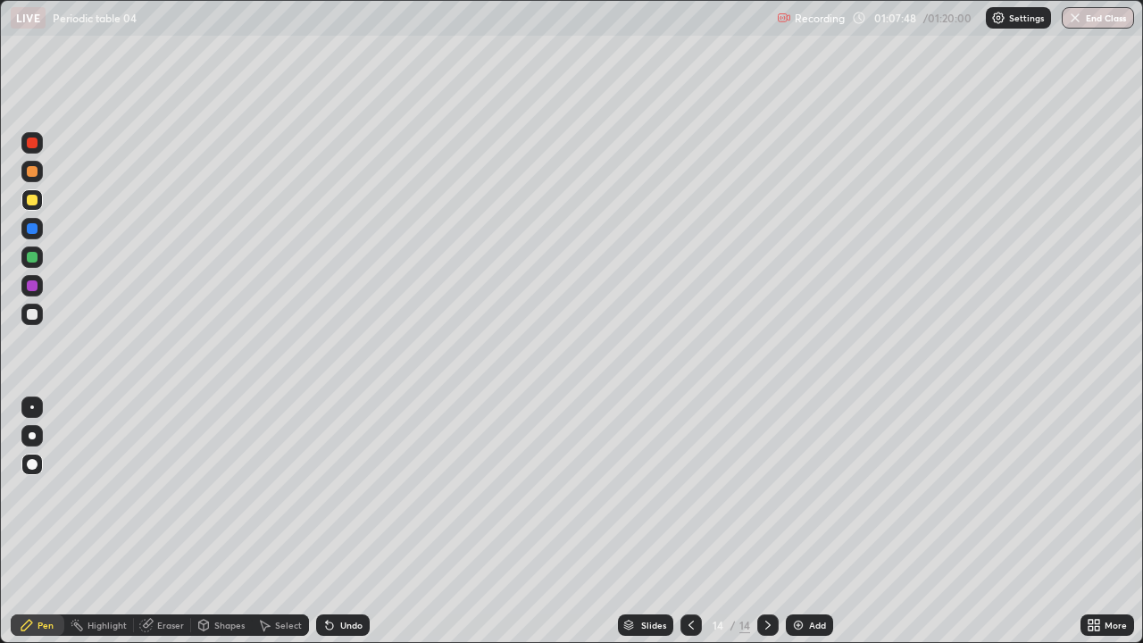
click at [793, 521] on img at bounding box center [798, 625] width 14 height 14
click at [29, 315] on div at bounding box center [32, 314] width 11 height 11
click at [32, 259] on div at bounding box center [32, 257] width 11 height 11
click at [29, 316] on div at bounding box center [32, 314] width 11 height 11
click at [793, 521] on img at bounding box center [798, 625] width 14 height 14
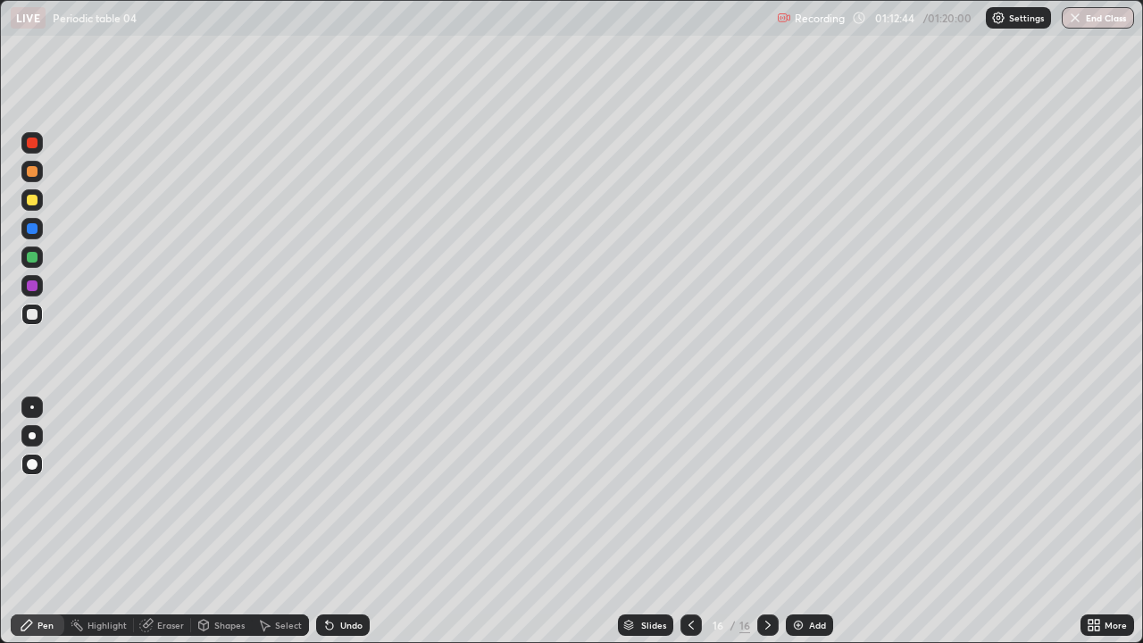
click at [220, 521] on div "Shapes" at bounding box center [229, 625] width 30 height 9
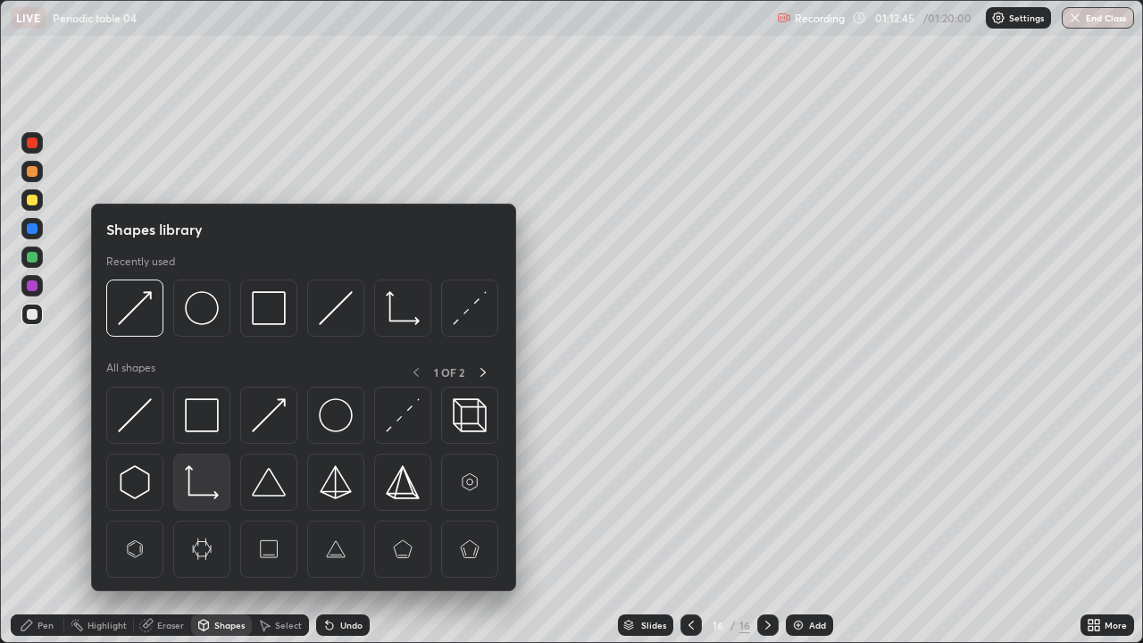
click at [196, 484] on img at bounding box center [202, 482] width 34 height 34
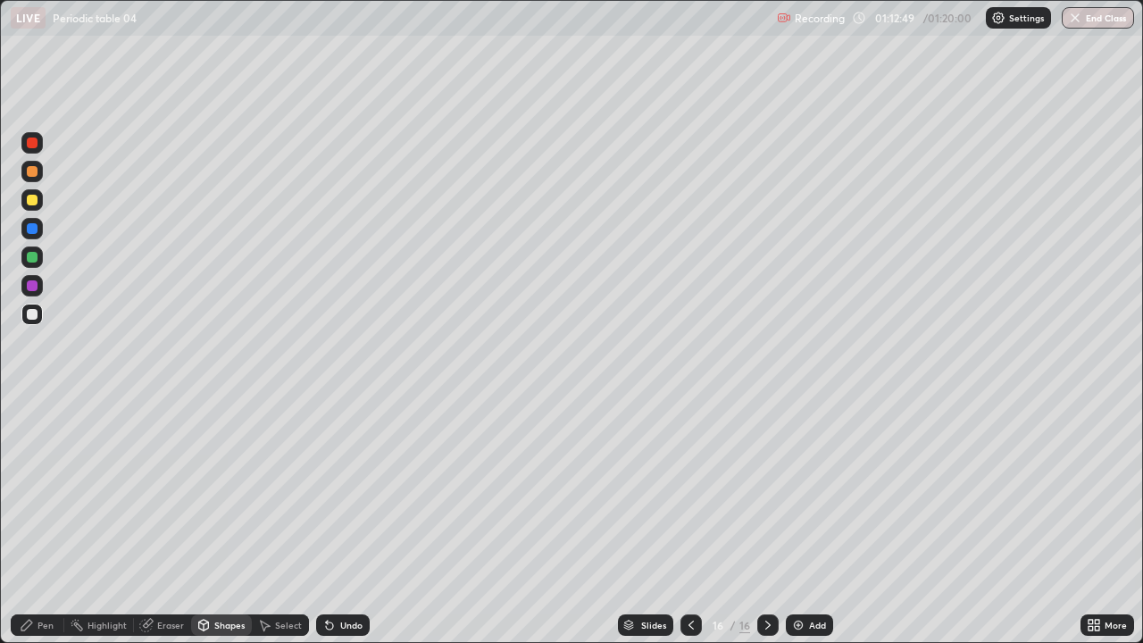
click at [47, 521] on div "Pen" at bounding box center [46, 625] width 16 height 9
click at [31, 258] on div at bounding box center [32, 257] width 11 height 11
click at [31, 201] on div at bounding box center [32, 200] width 11 height 11
click at [37, 229] on div at bounding box center [32, 228] width 11 height 11
click at [31, 263] on div at bounding box center [31, 256] width 21 height 21
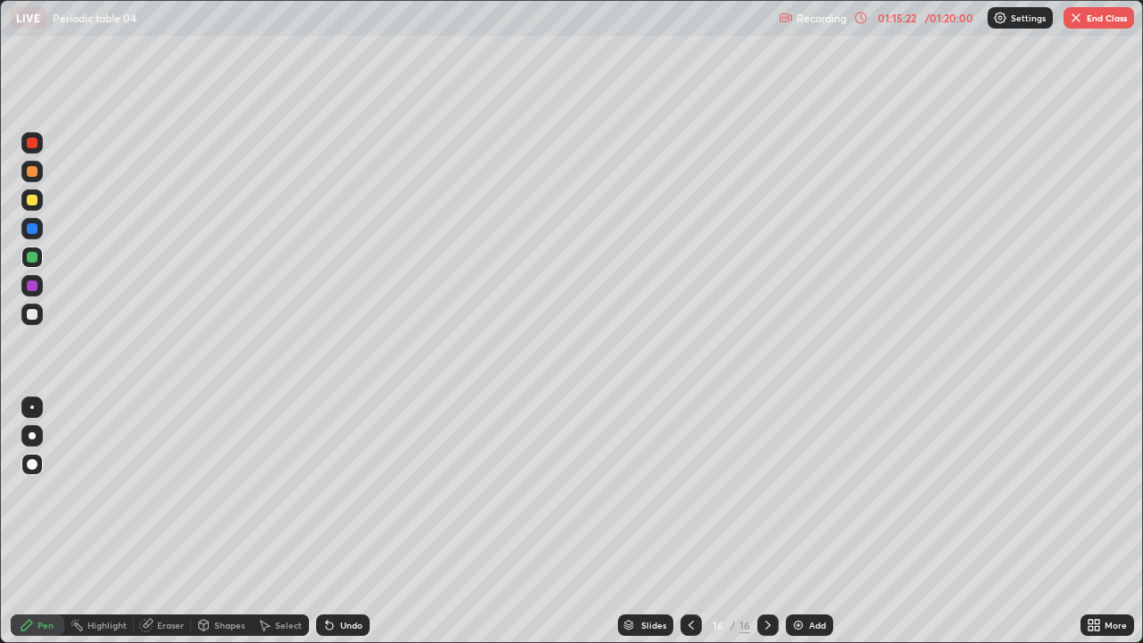
click at [1089, 19] on button "End Class" at bounding box center [1099, 17] width 71 height 21
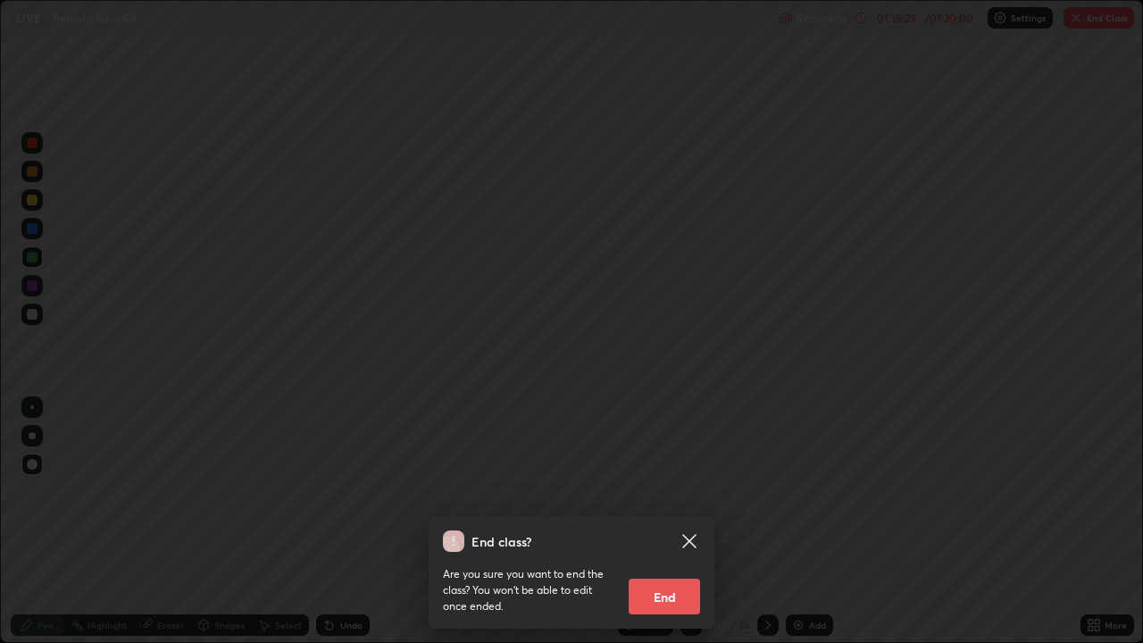
click at [668, 521] on button "End" at bounding box center [664, 597] width 71 height 36
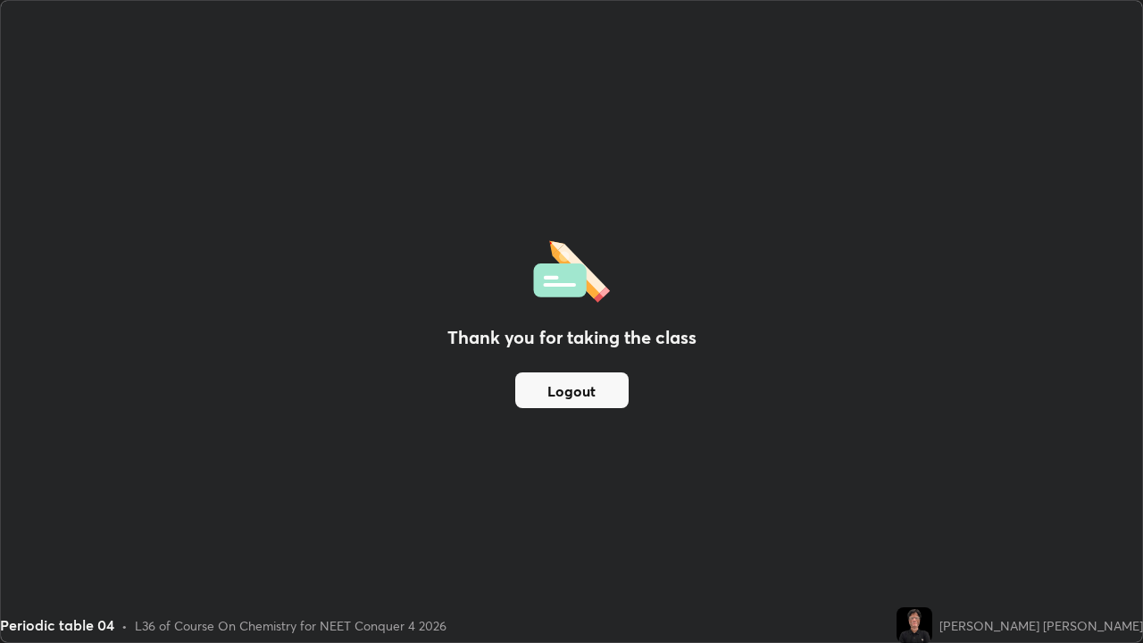
click at [889, 521] on div "Periodic table 04 • L36 of Course On Chemistry for NEET Conquer 4 2026" at bounding box center [444, 625] width 889 height 36
